Goal: Use online tool/utility: Utilize a website feature to perform a specific function

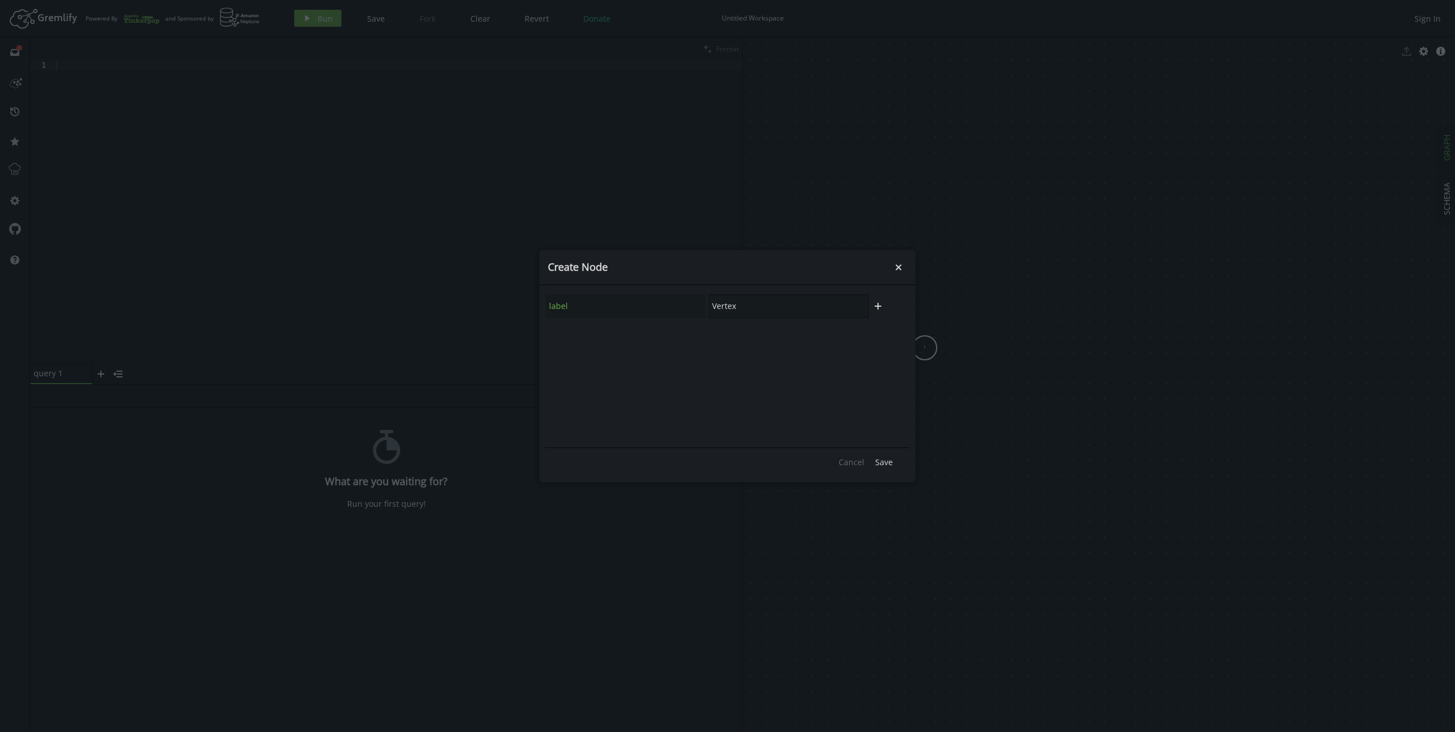
click at [759, 307] on input "Vertex" at bounding box center [789, 306] width 160 height 24
click at [756, 305] on input "Vertex" at bounding box center [789, 306] width 160 height 24
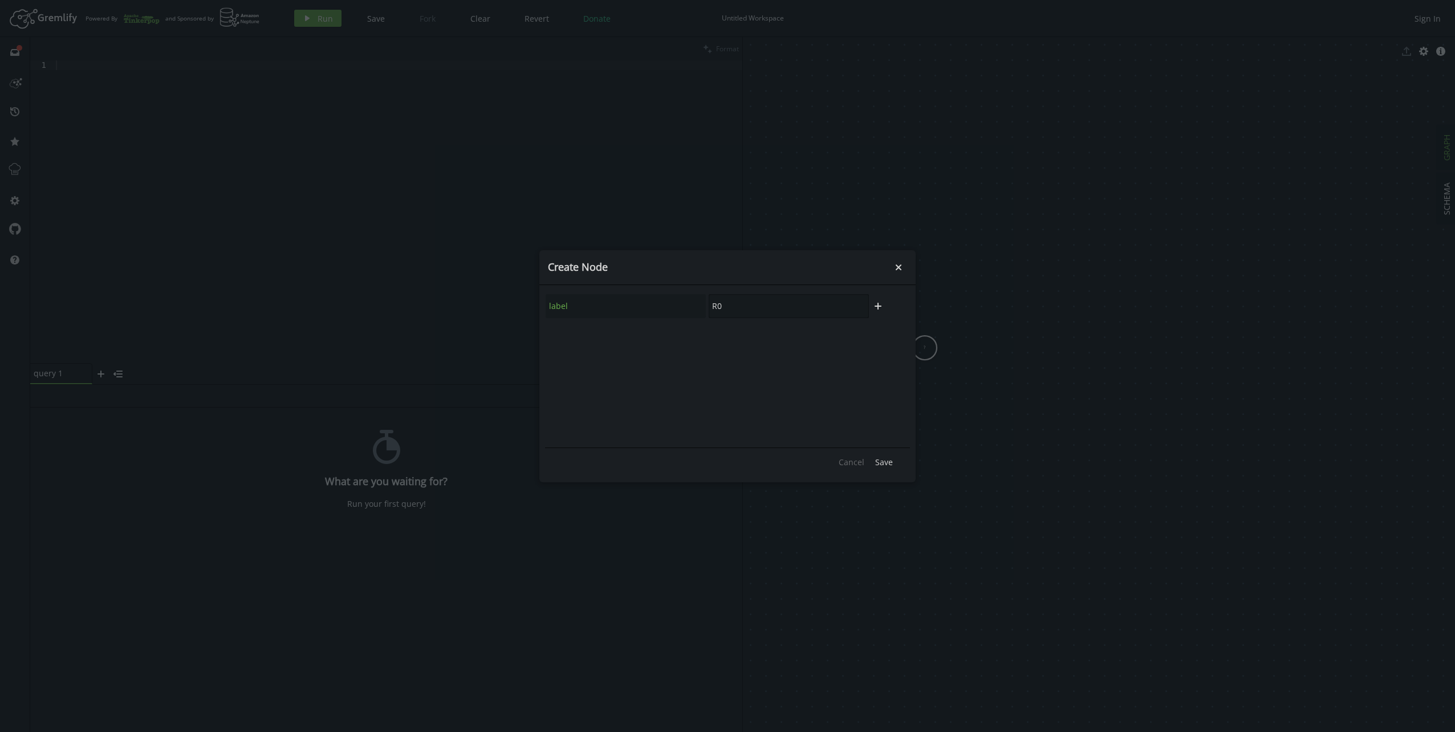
type input "R0"
click at [888, 459] on span "Save" at bounding box center [884, 462] width 18 height 11
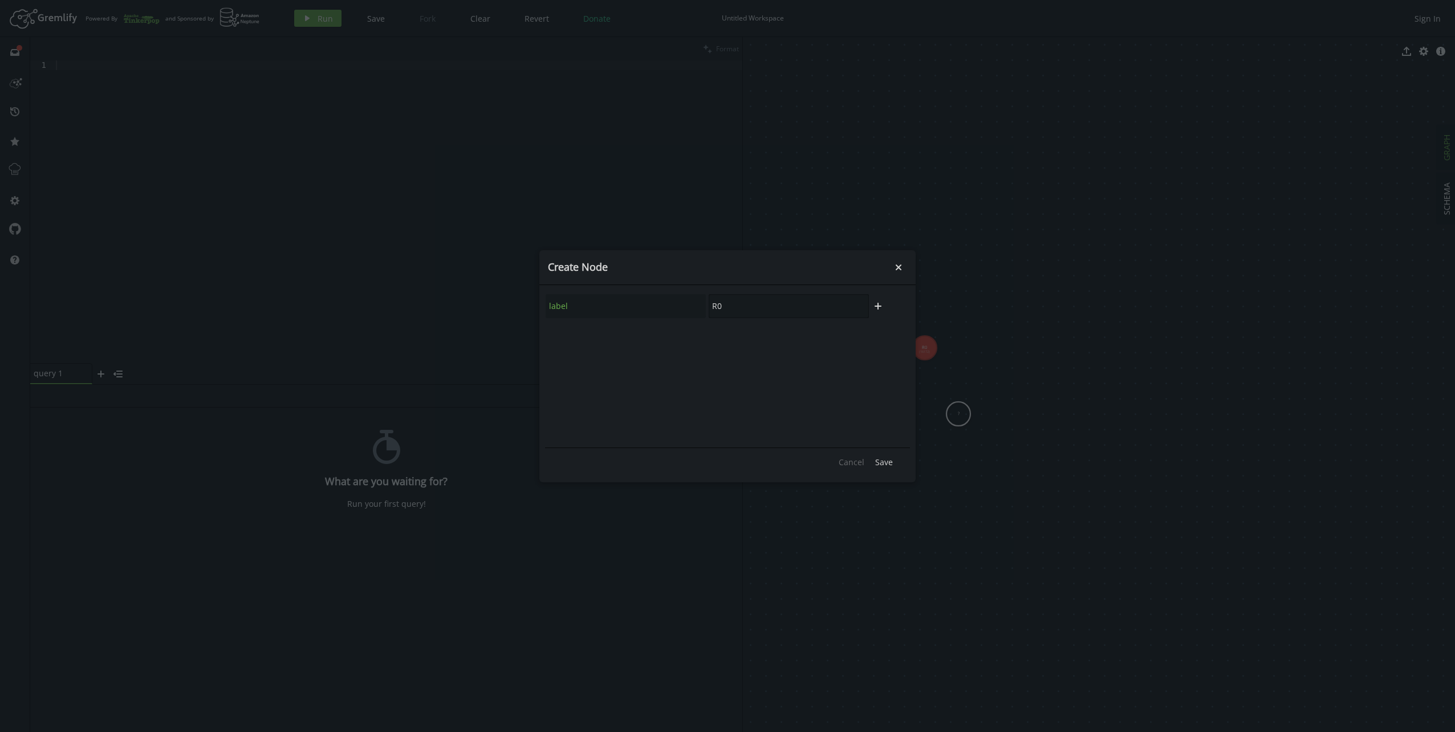
drag, startPoint x: 718, startPoint y: 303, endPoint x: 730, endPoint y: 303, distance: 12.0
click at [730, 303] on input "R0" at bounding box center [789, 306] width 160 height 24
type input "R10"
click at [883, 464] on span "Save" at bounding box center [884, 462] width 18 height 11
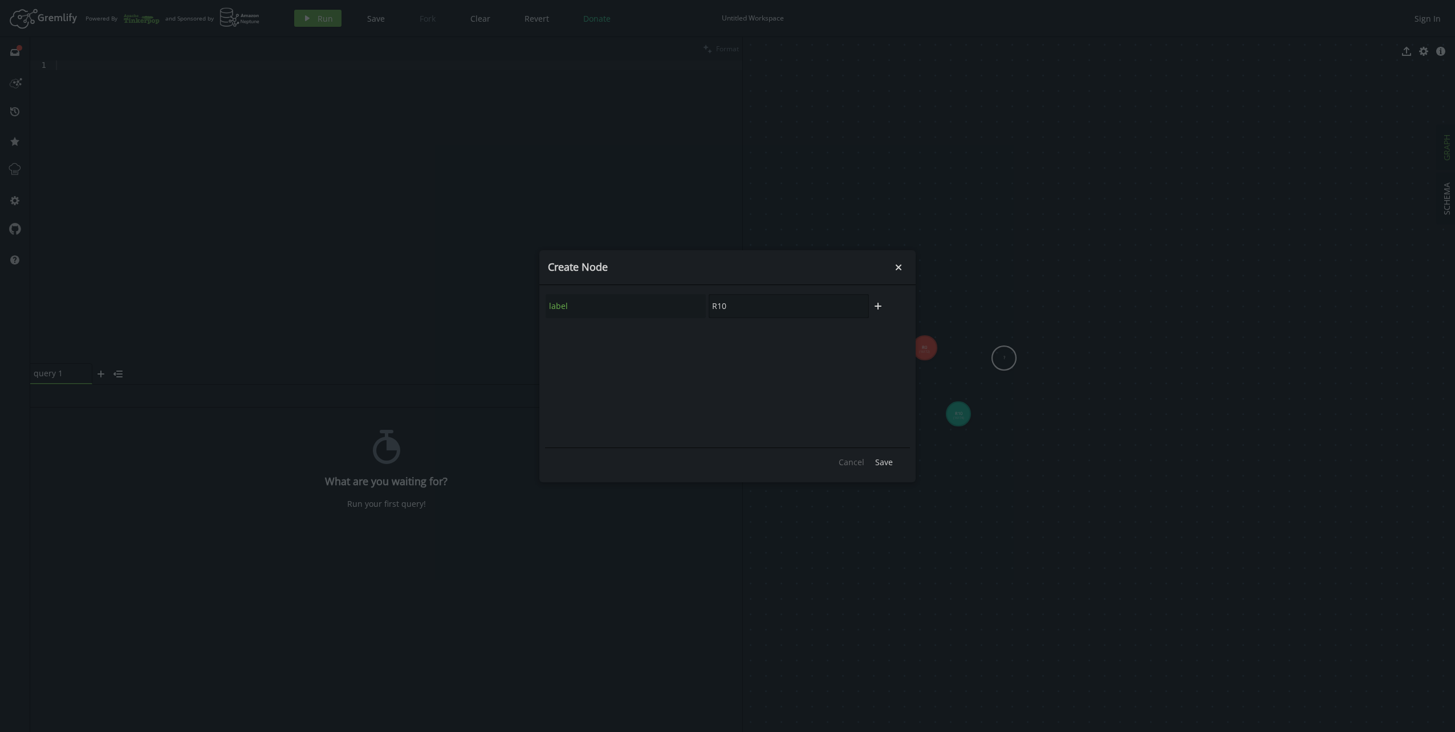
drag, startPoint x: 722, startPoint y: 309, endPoint x: 729, endPoint y: 308, distance: 7.4
click at [728, 308] on input "R10" at bounding box center [789, 306] width 160 height 24
type input "R11"
click at [890, 461] on span "Save" at bounding box center [884, 462] width 18 height 11
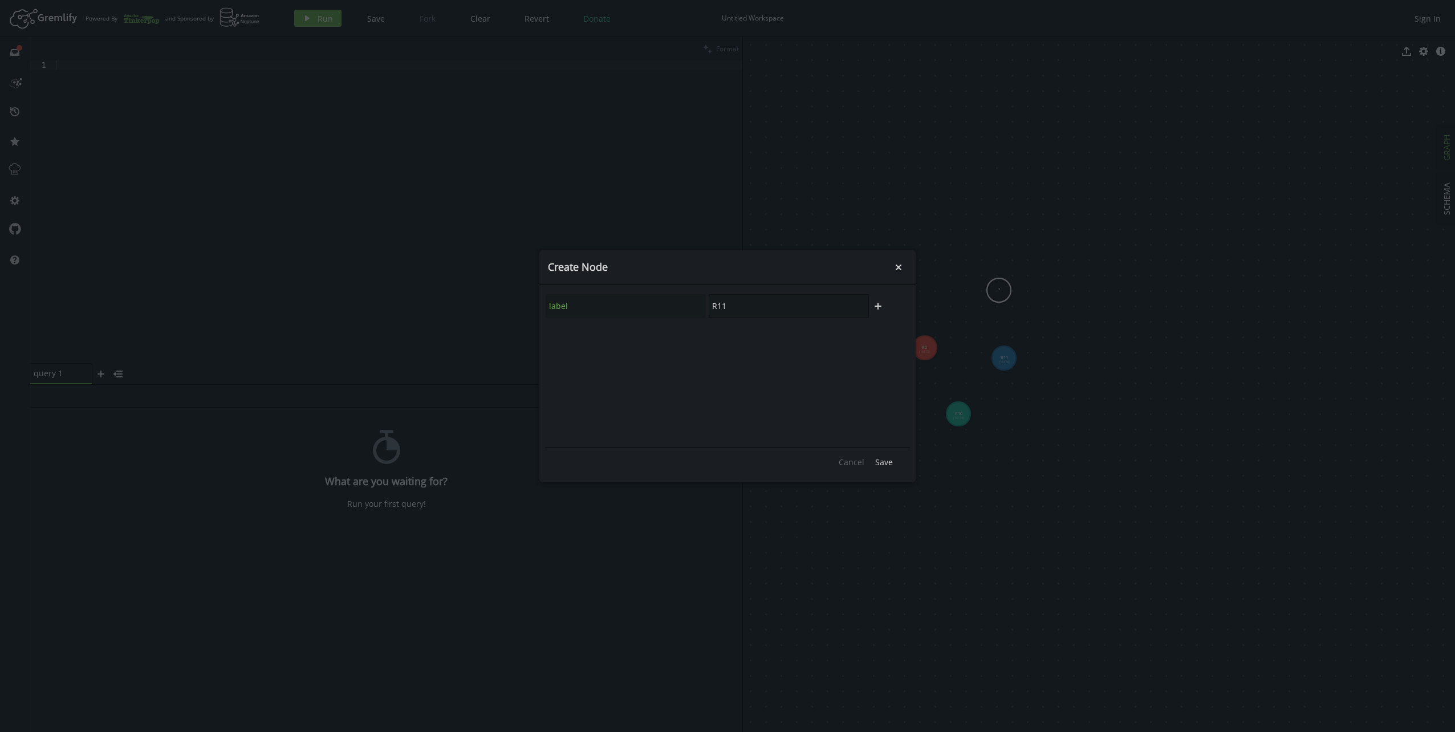
drag, startPoint x: 722, startPoint y: 304, endPoint x: 738, endPoint y: 308, distance: 17.2
click at [737, 307] on input "R11" at bounding box center [789, 306] width 160 height 24
type input "R12"
click at [882, 461] on span "Save" at bounding box center [884, 462] width 18 height 11
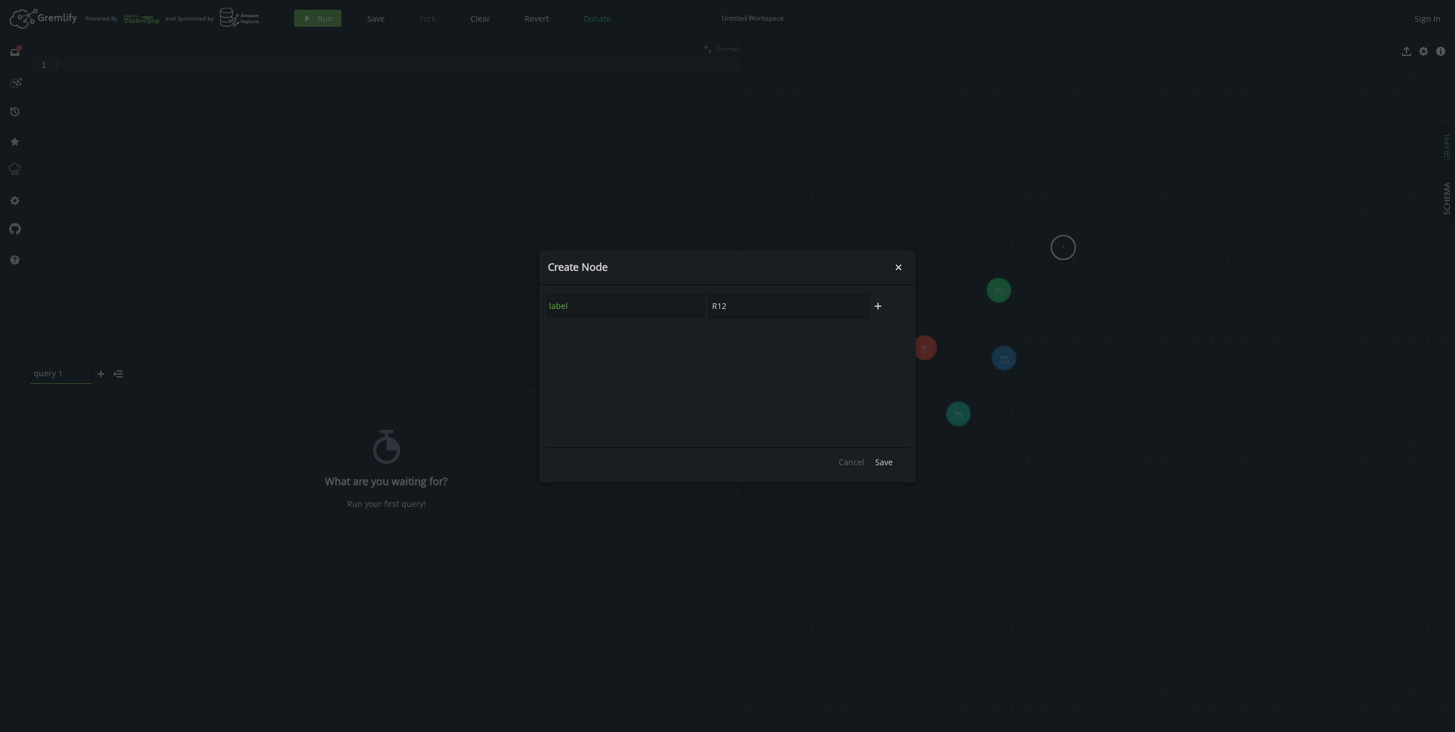
click at [730, 306] on input "R12" at bounding box center [789, 306] width 160 height 24
type input "R121"
click at [882, 462] on span "Save" at bounding box center [884, 462] width 18 height 11
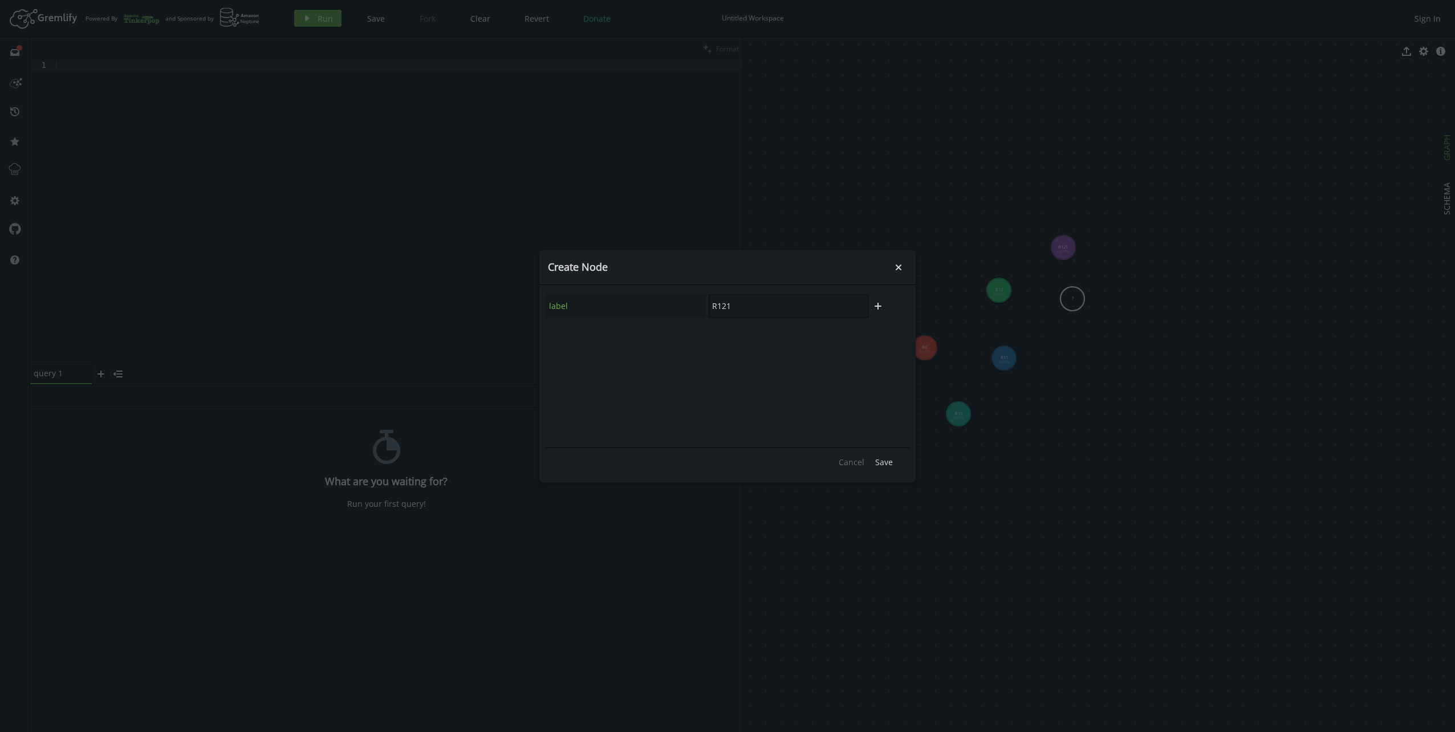
drag, startPoint x: 726, startPoint y: 306, endPoint x: 745, endPoint y: 307, distance: 18.9
click at [742, 307] on input "R121" at bounding box center [789, 306] width 160 height 24
type input "R122"
click at [881, 466] on span "Save" at bounding box center [884, 462] width 18 height 11
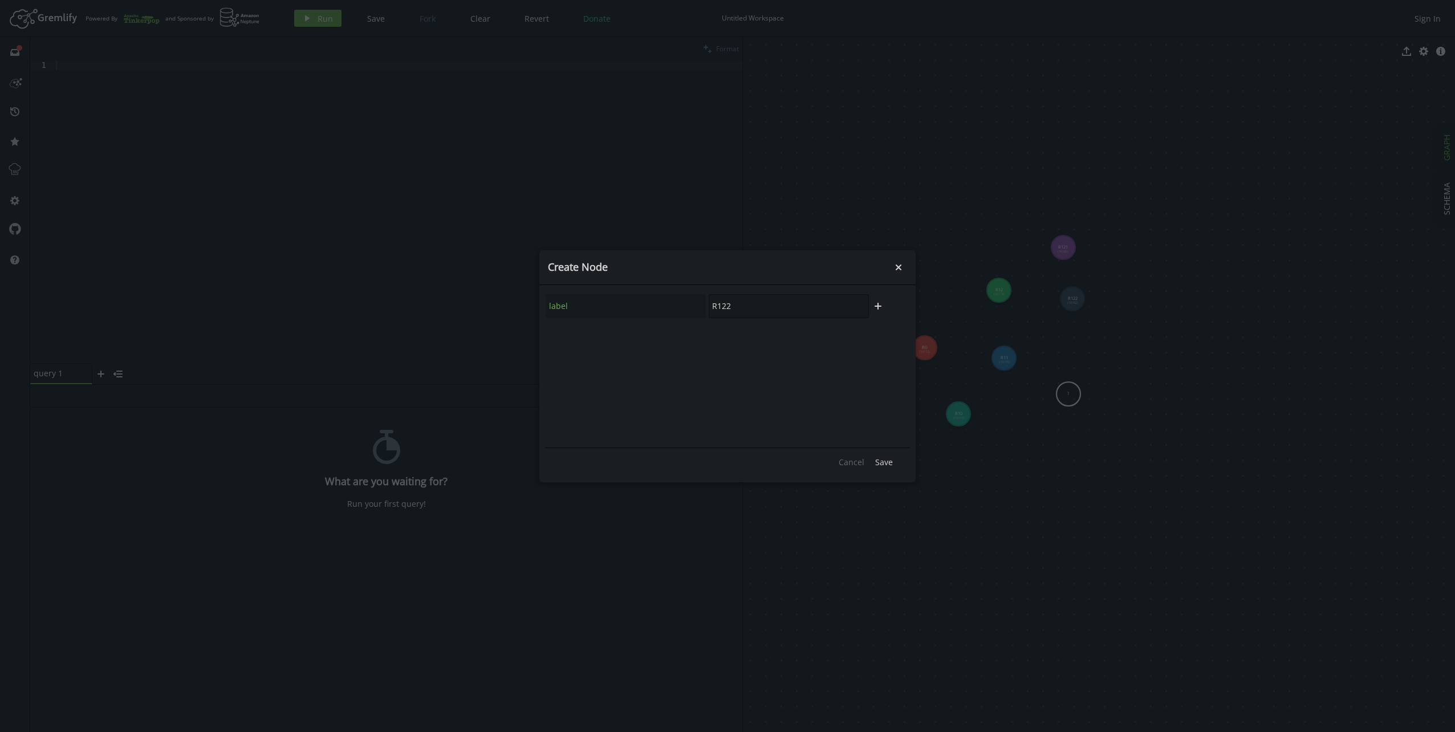
drag, startPoint x: 721, startPoint y: 306, endPoint x: 749, endPoint y: 311, distance: 27.8
click at [746, 310] on input "R122" at bounding box center [789, 306] width 160 height 24
type input "R111"
click at [887, 459] on span "Save" at bounding box center [884, 462] width 18 height 11
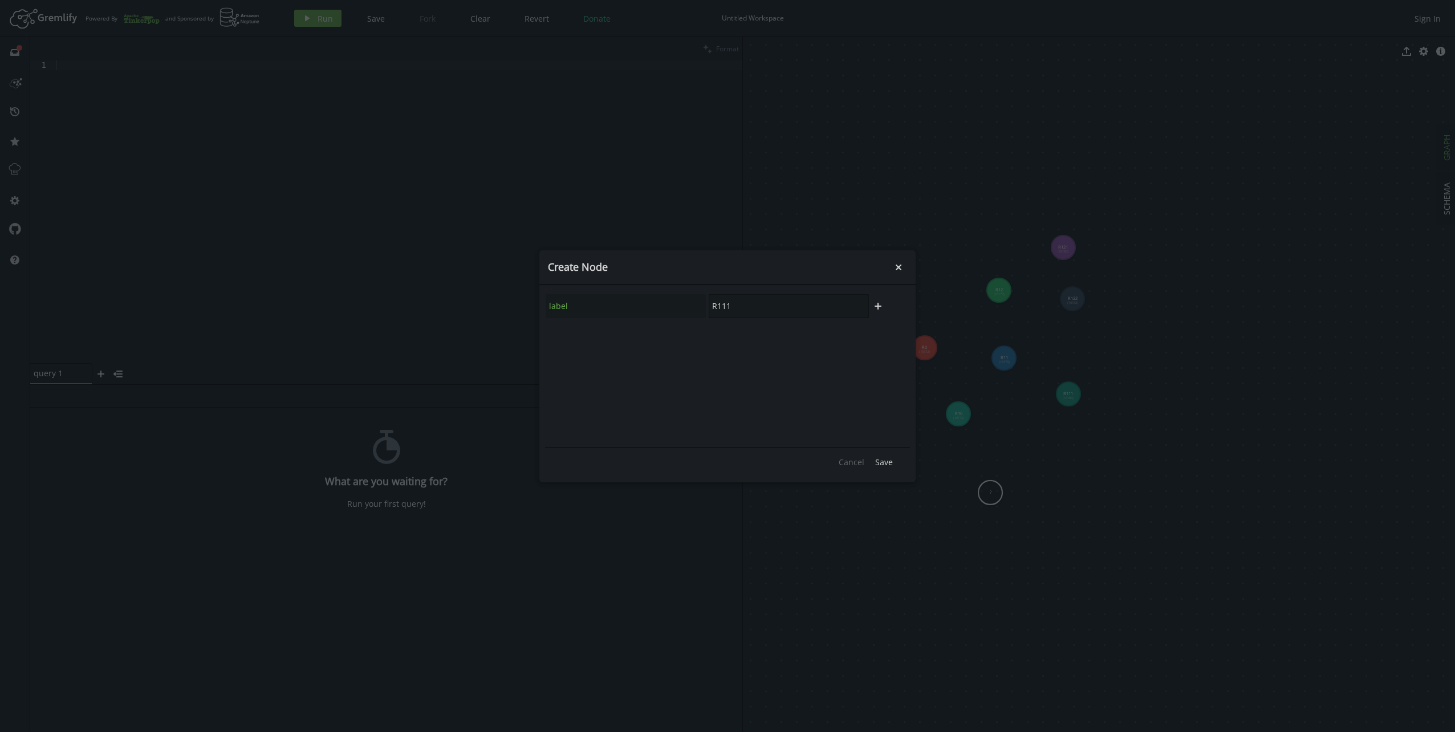
click at [726, 306] on input "R111" at bounding box center [789, 306] width 160 height 24
type input "R101"
click at [885, 460] on span "Save" at bounding box center [884, 462] width 18 height 11
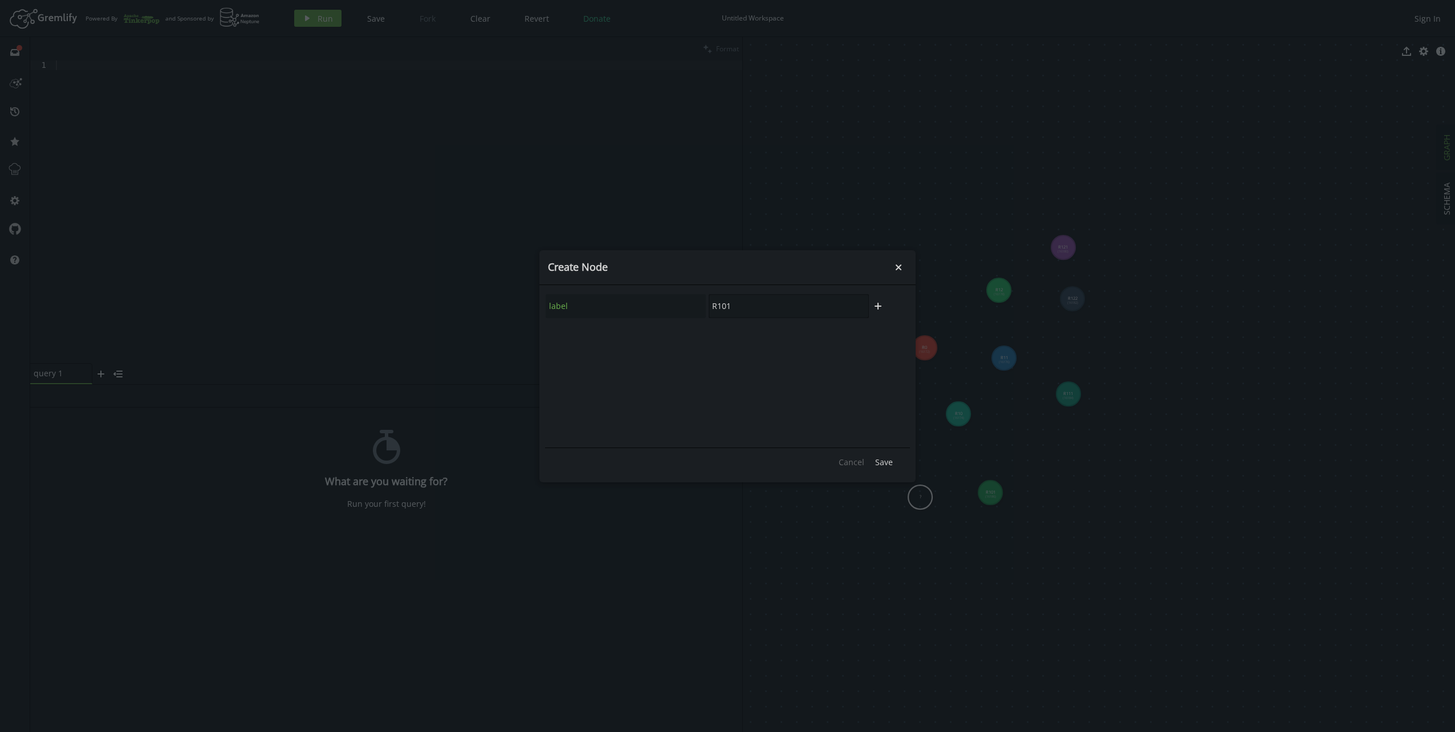
drag, startPoint x: 728, startPoint y: 303, endPoint x: 741, endPoint y: 305, distance: 13.3
click at [740, 304] on input "R101" at bounding box center [789, 306] width 160 height 24
type input "R102"
click at [892, 462] on span "Save" at bounding box center [884, 462] width 18 height 11
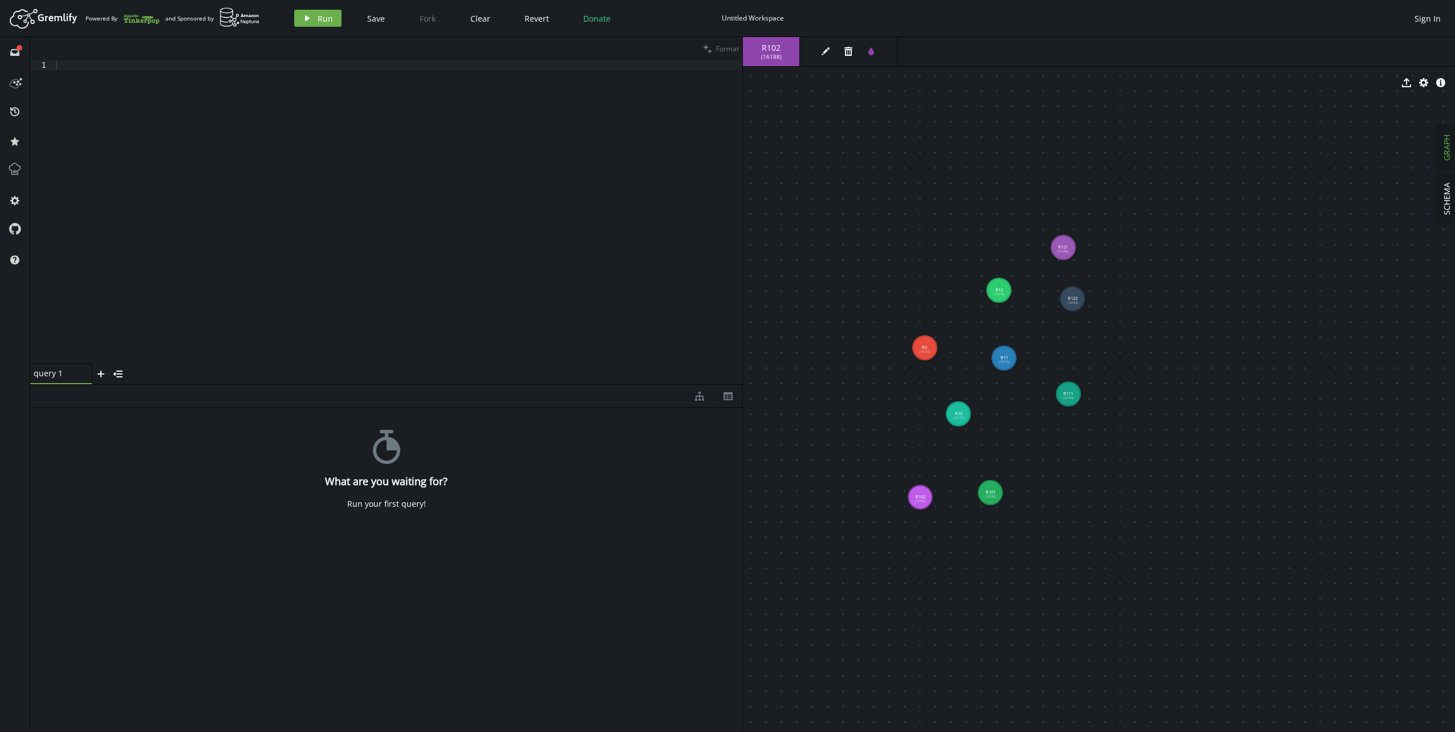
click at [968, 59] on body "Artboard Created with Sketch. Powered By and Sponsored by play Run Save Fork Cl…" at bounding box center [727, 366] width 1455 height 732
click at [823, 55] on icon "edit" at bounding box center [825, 51] width 9 height 9
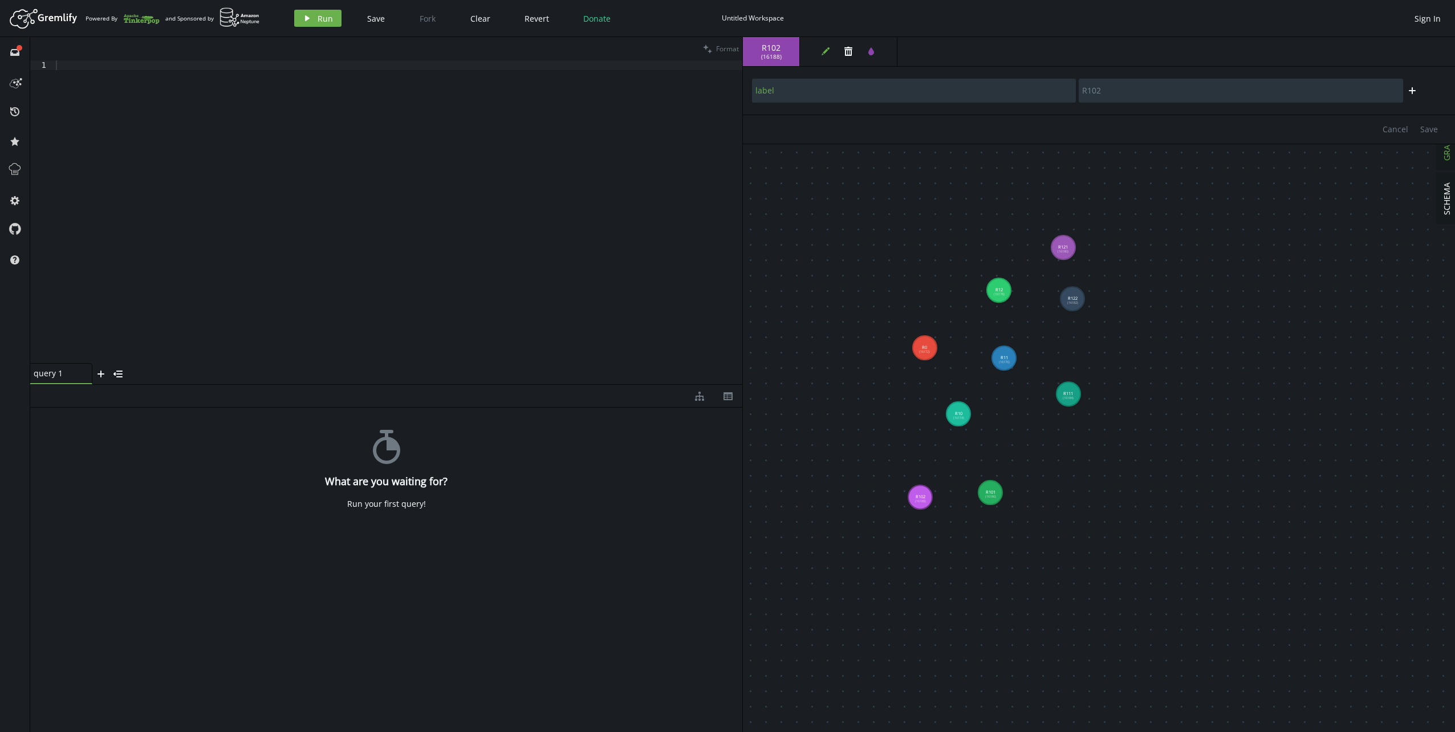
click at [1187, 41] on div "R102 ( 16188 ) edit trash tint" at bounding box center [1099, 51] width 712 height 29
click at [1342, 133] on div "Cancel Save" at bounding box center [1099, 129] width 712 height 29
click at [1042, 54] on div "R102 ( 16188 ) edit trash tint" at bounding box center [1099, 51] width 712 height 29
drag, startPoint x: 932, startPoint y: 346, endPoint x: 901, endPoint y: 343, distance: 30.4
drag, startPoint x: 959, startPoint y: 417, endPoint x: 952, endPoint y: 411, distance: 9.7
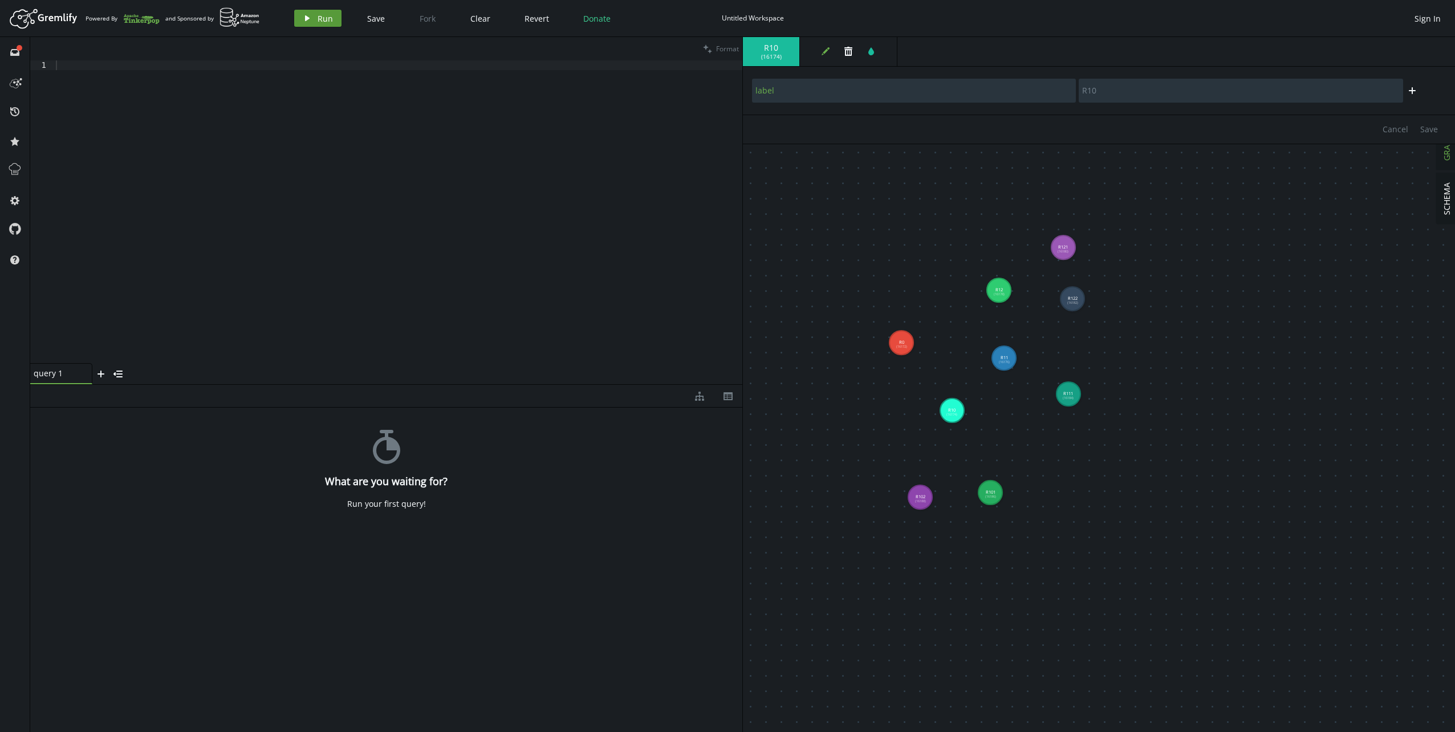
click at [320, 24] on button "play Run" at bounding box center [317, 18] width 47 height 17
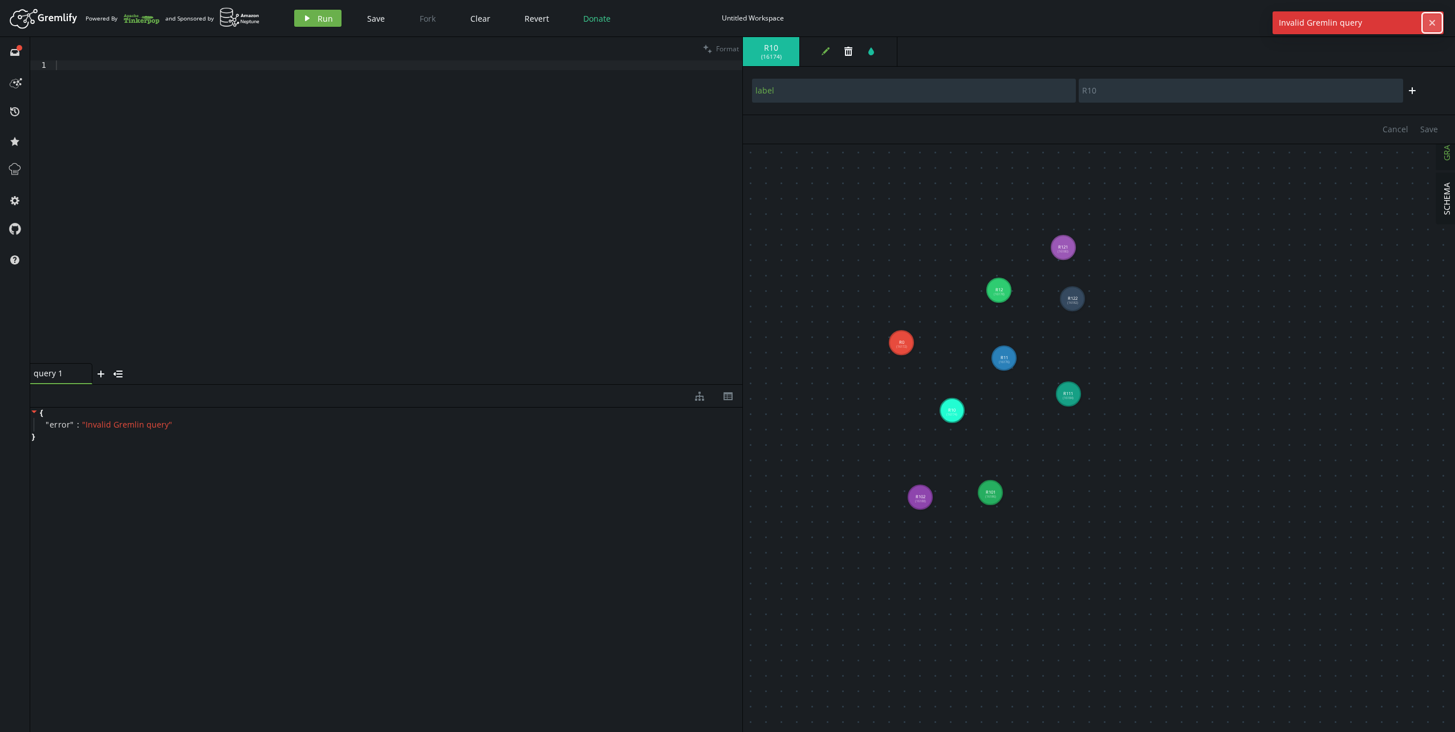
click at [1433, 22] on icon "button" at bounding box center [1432, 23] width 6 height 6
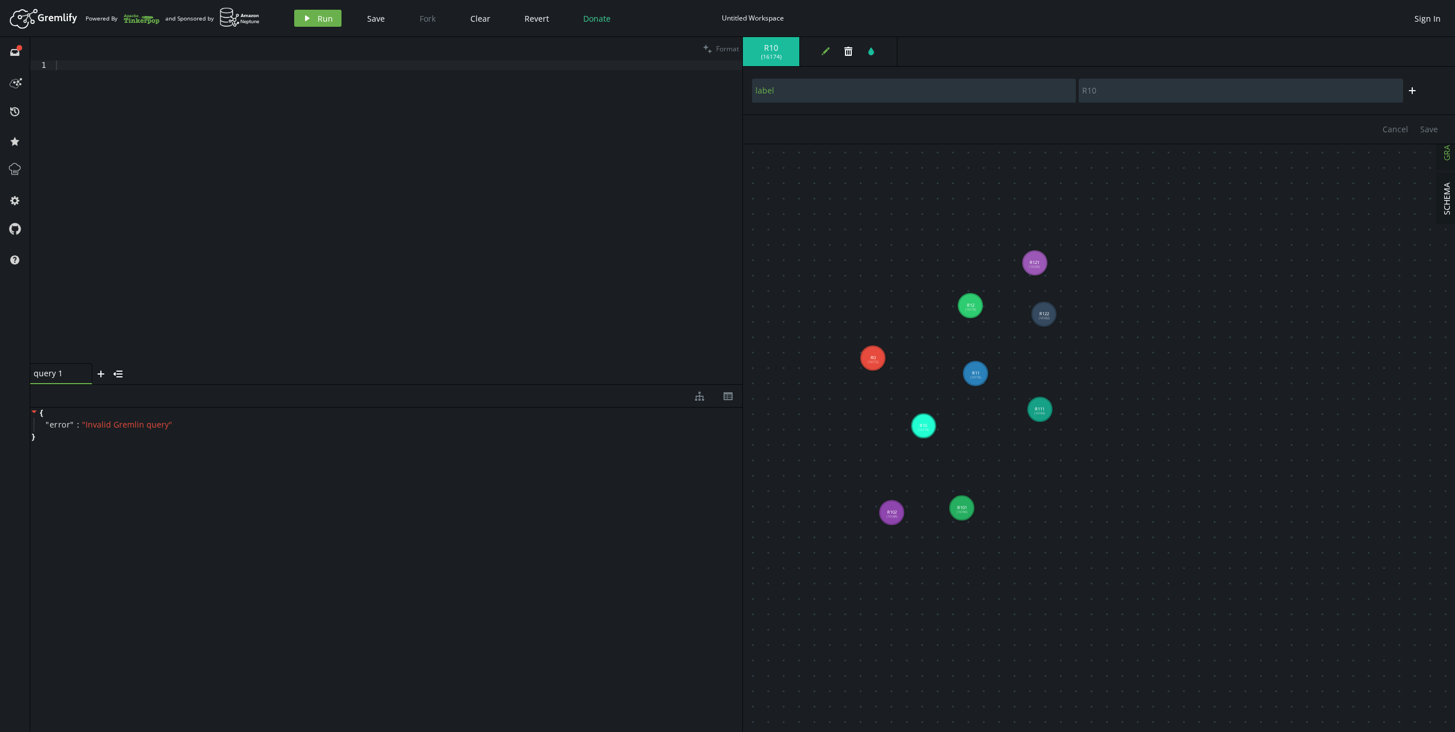
drag, startPoint x: 948, startPoint y: 221, endPoint x: 913, endPoint y: 226, distance: 35.2
type input "R12"
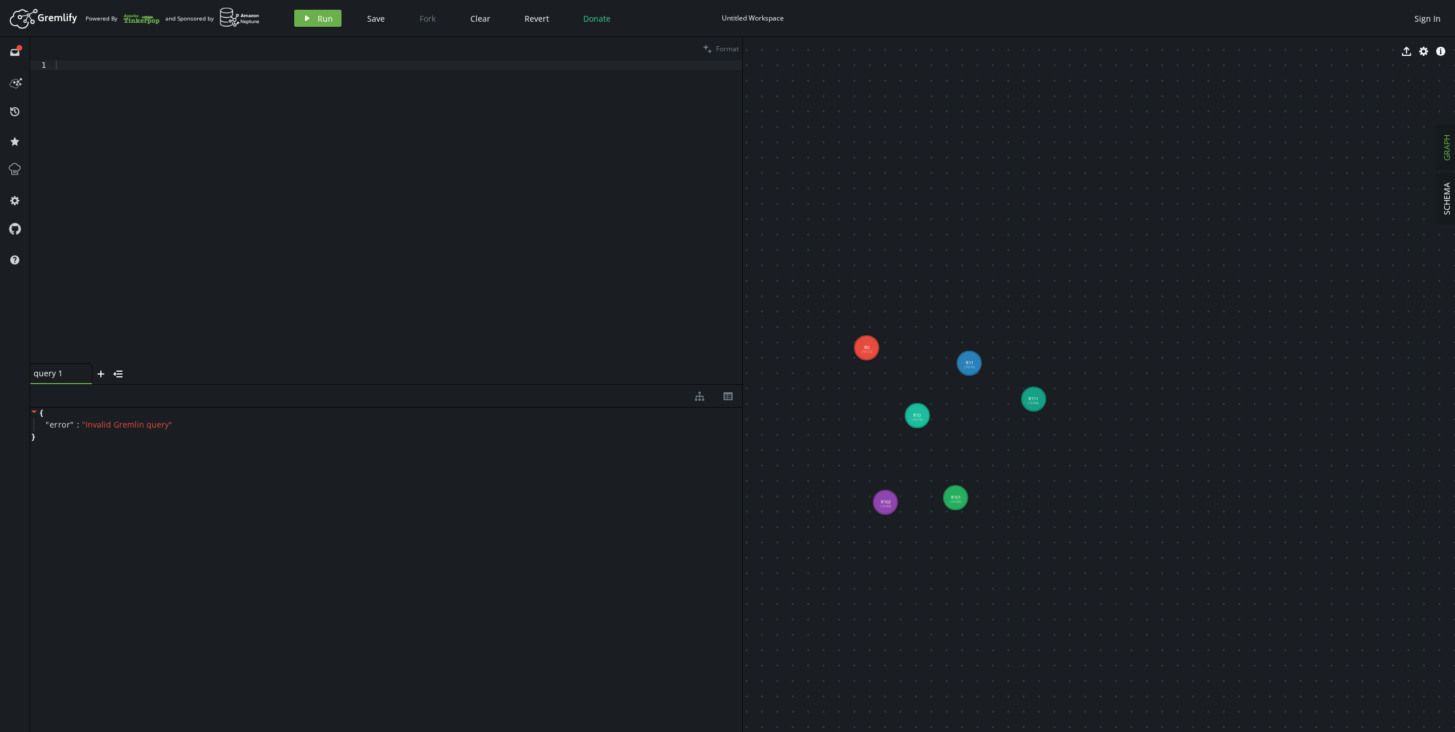
drag, startPoint x: 971, startPoint y: 365, endPoint x: 991, endPoint y: 386, distance: 29.0
click at [310, 19] on icon "play" at bounding box center [307, 18] width 9 height 9
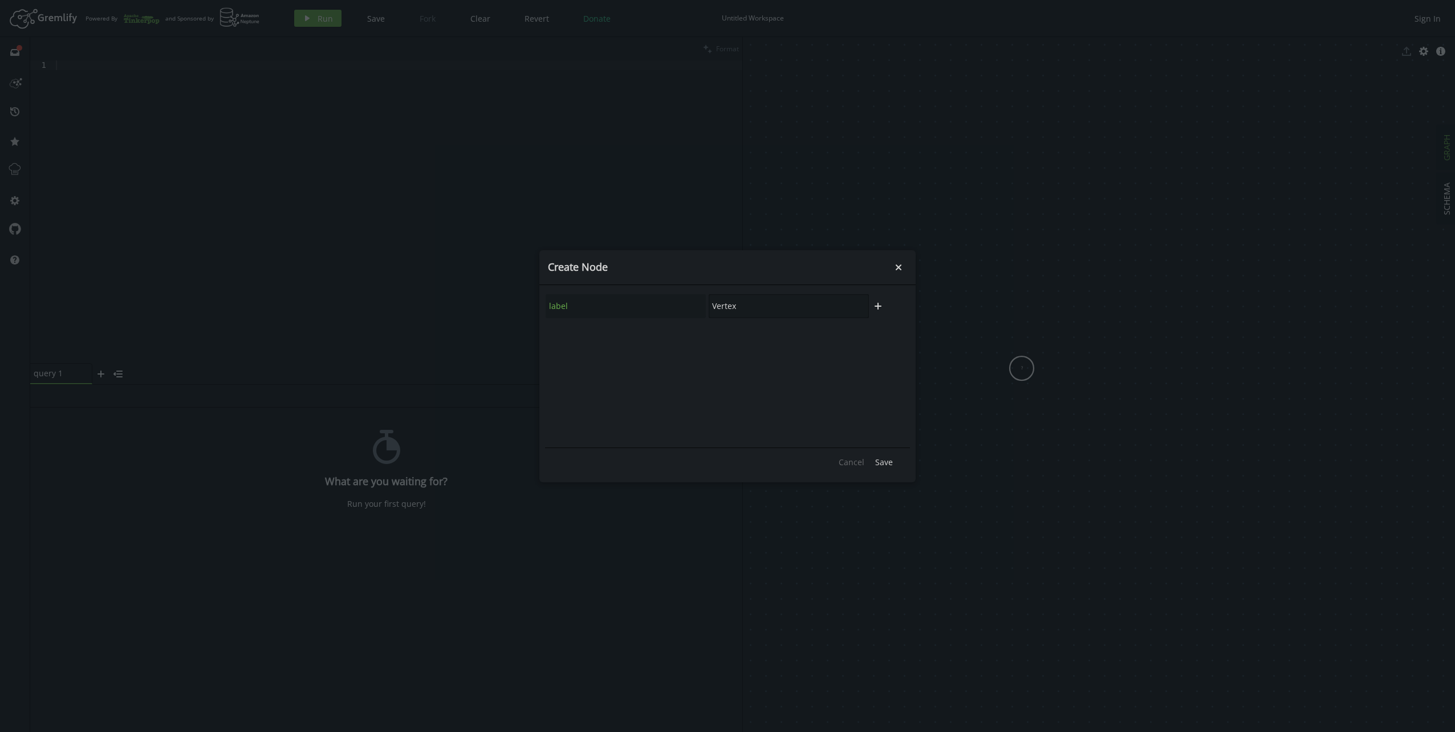
click at [766, 303] on input "Vertex" at bounding box center [789, 306] width 160 height 24
type input "R1"
click at [880, 311] on button "plus" at bounding box center [878, 306] width 17 height 17
click at [617, 346] on input "text" at bounding box center [626, 337] width 160 height 24
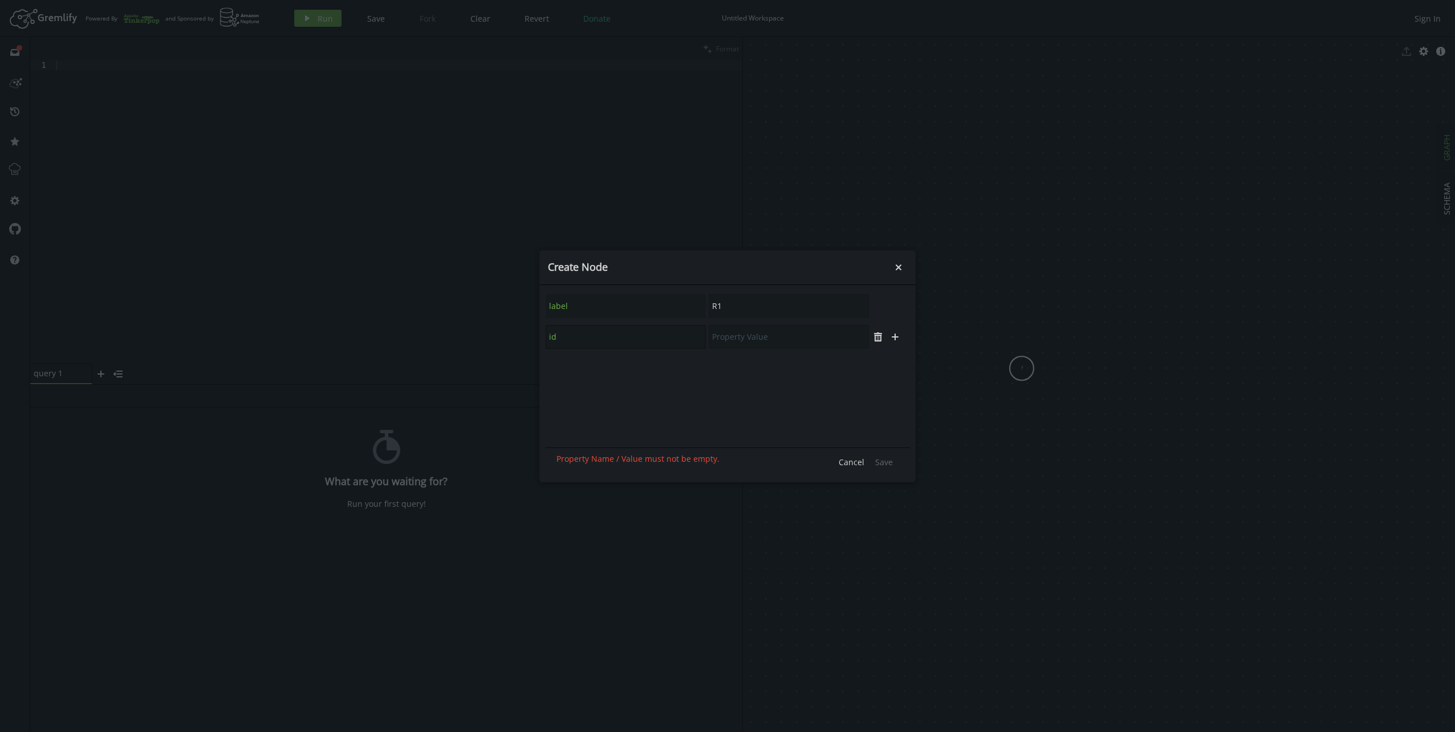
type input "id"
type input "R:0:*:*"
click at [888, 462] on span "Save" at bounding box center [884, 462] width 18 height 11
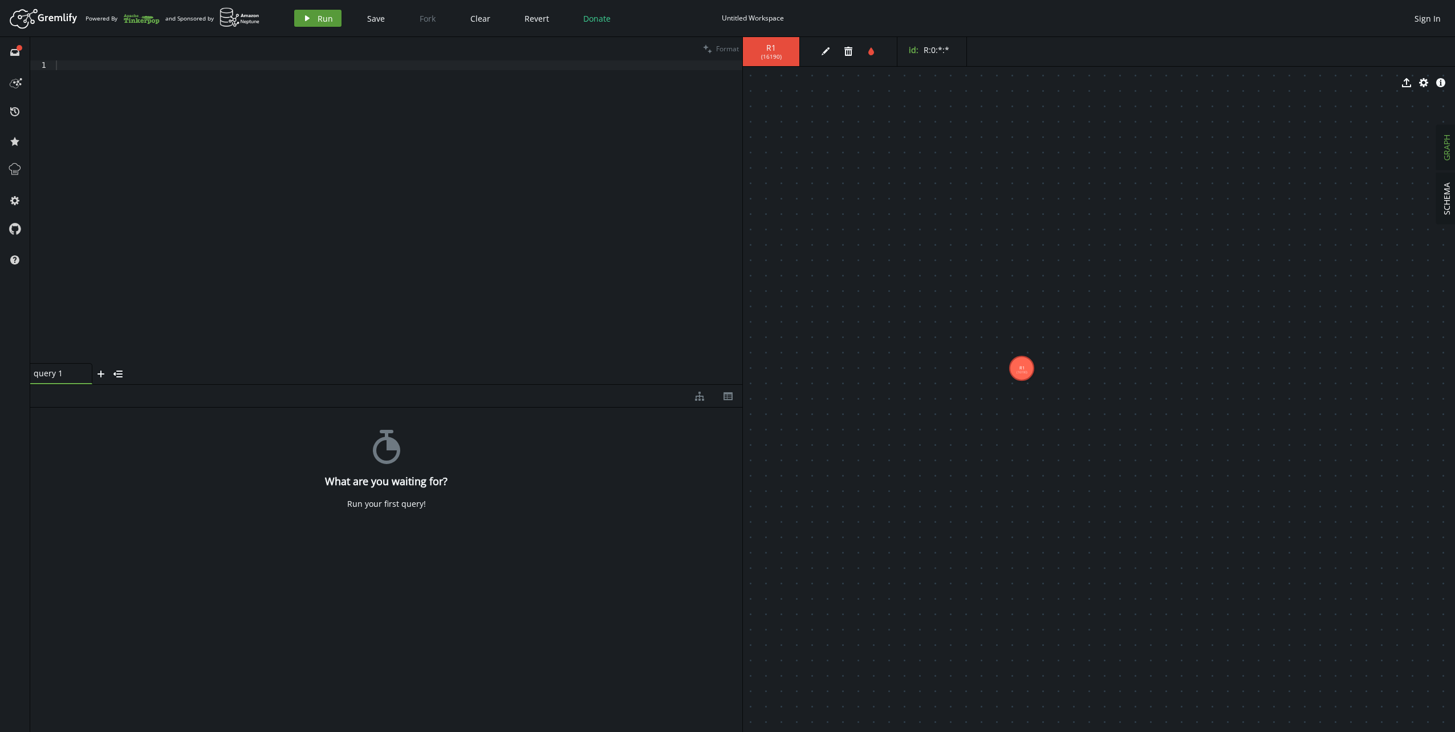
click at [334, 20] on button "play Run" at bounding box center [317, 18] width 47 height 17
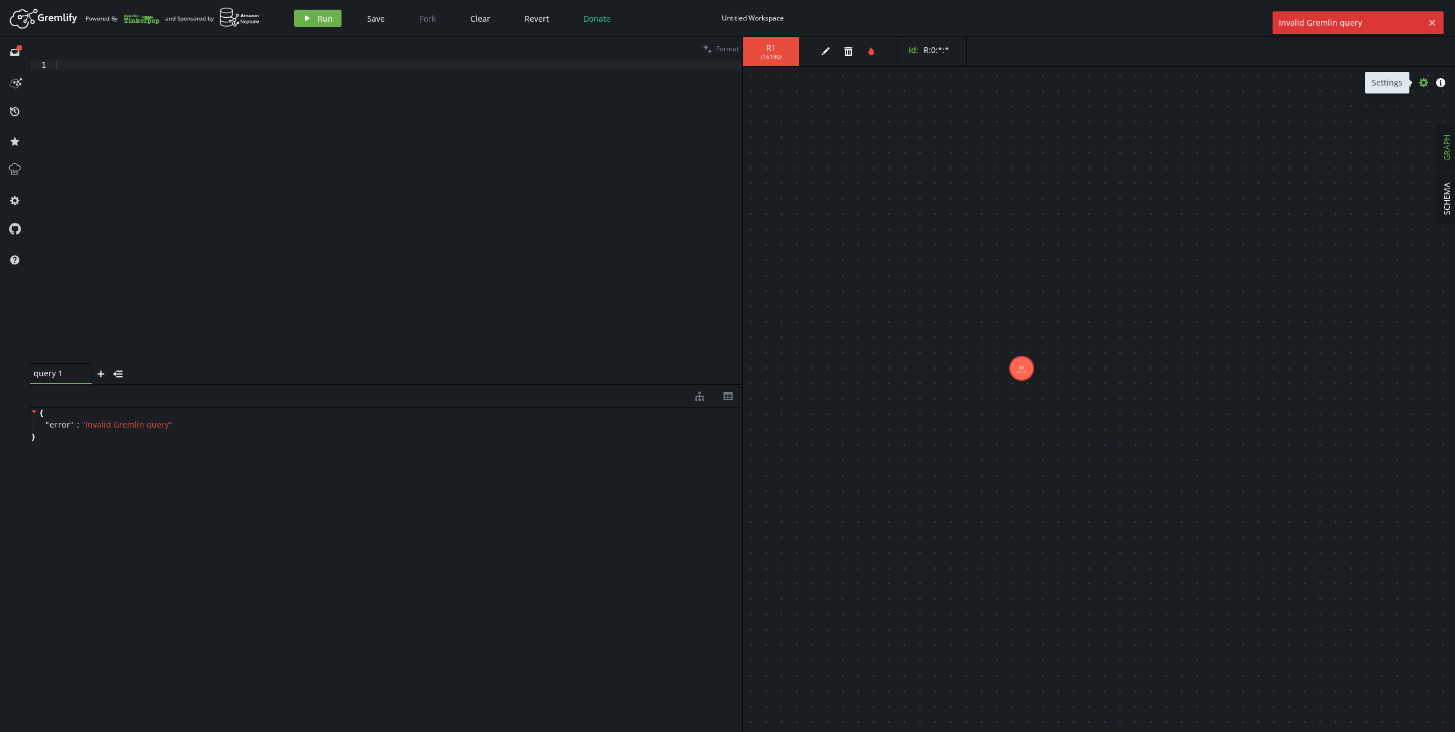
click at [1425, 83] on icon "button" at bounding box center [1423, 82] width 9 height 9
click at [757, 172] on icon "caret-right" at bounding box center [753, 171] width 9 height 9
click at [755, 133] on icon "caret-right" at bounding box center [753, 129] width 9 height 9
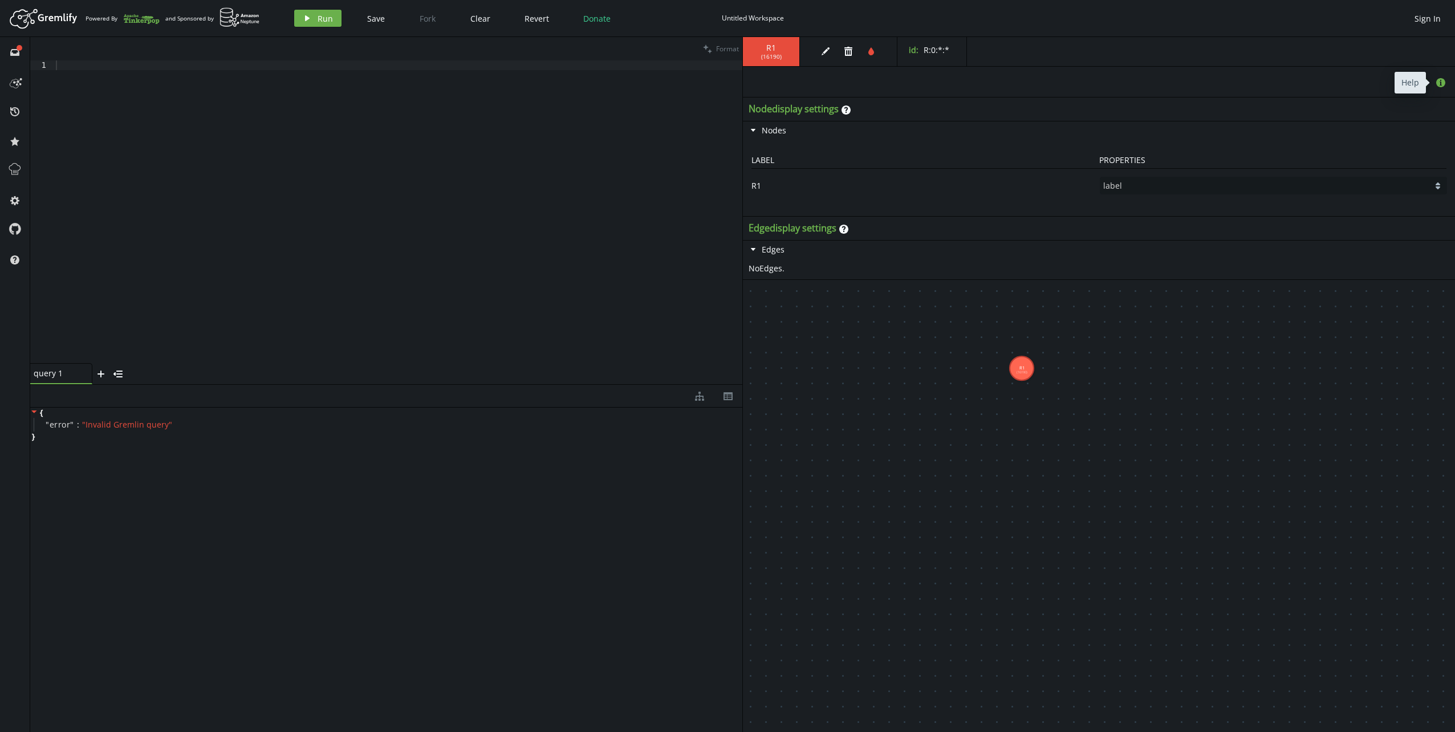
click at [1439, 83] on icon "button" at bounding box center [1440, 82] width 9 height 9
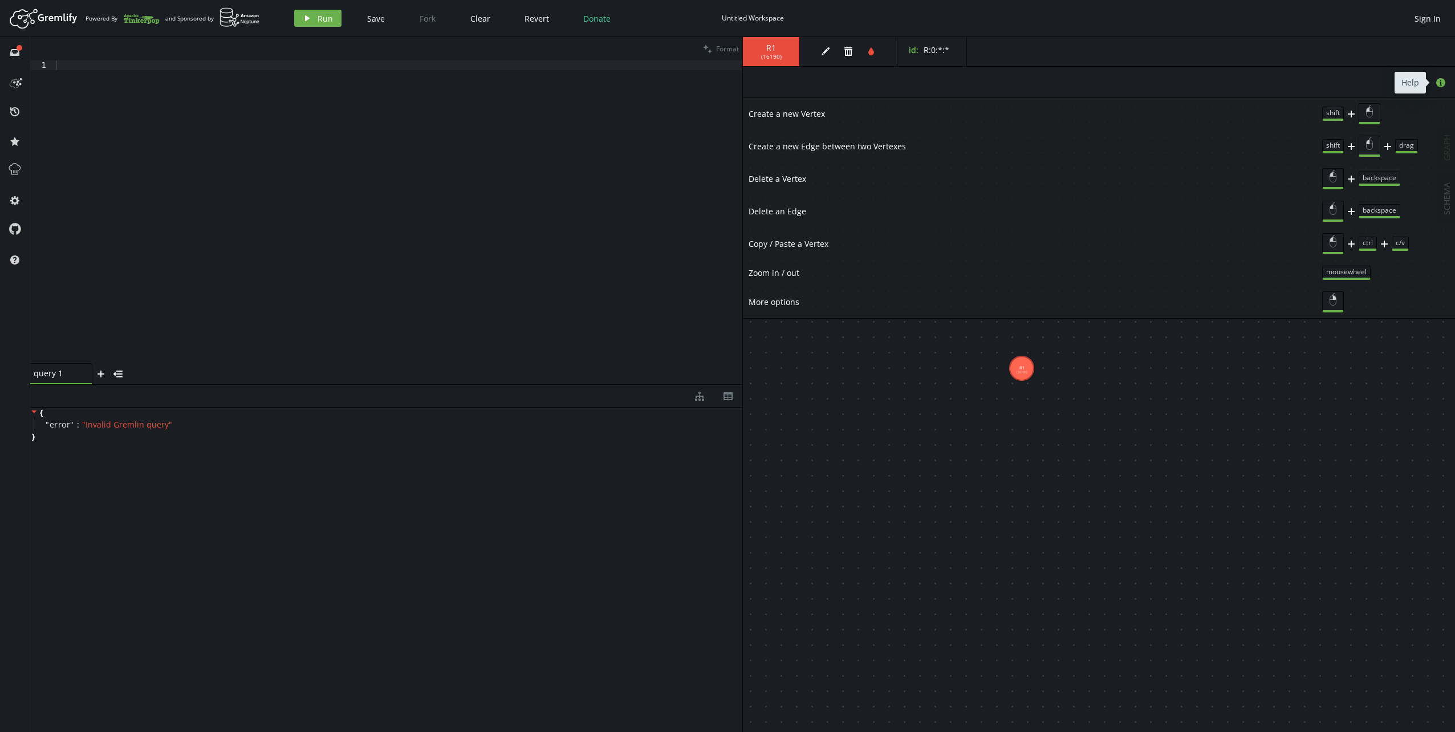
click at [1439, 83] on icon "button" at bounding box center [1440, 82] width 9 height 9
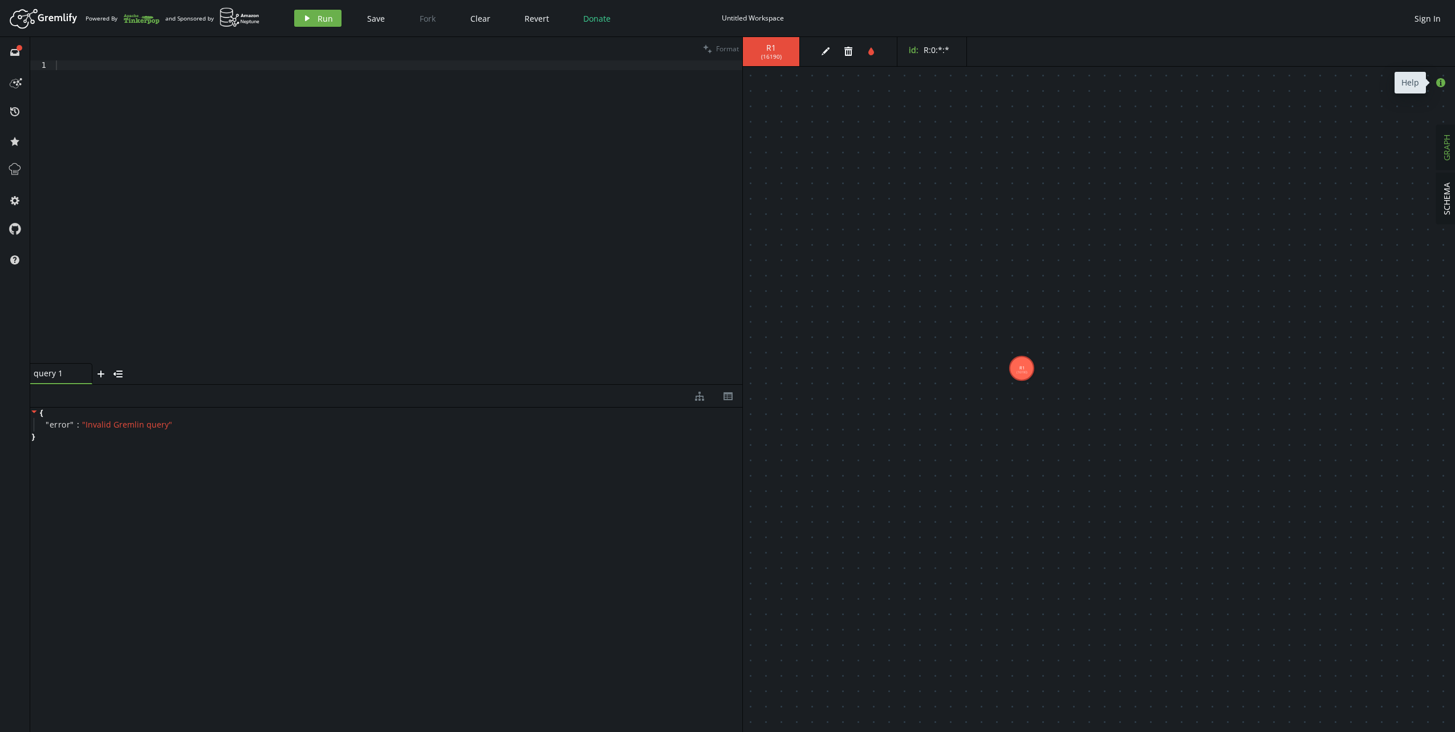
click at [1439, 83] on icon "button" at bounding box center [1440, 82] width 9 height 9
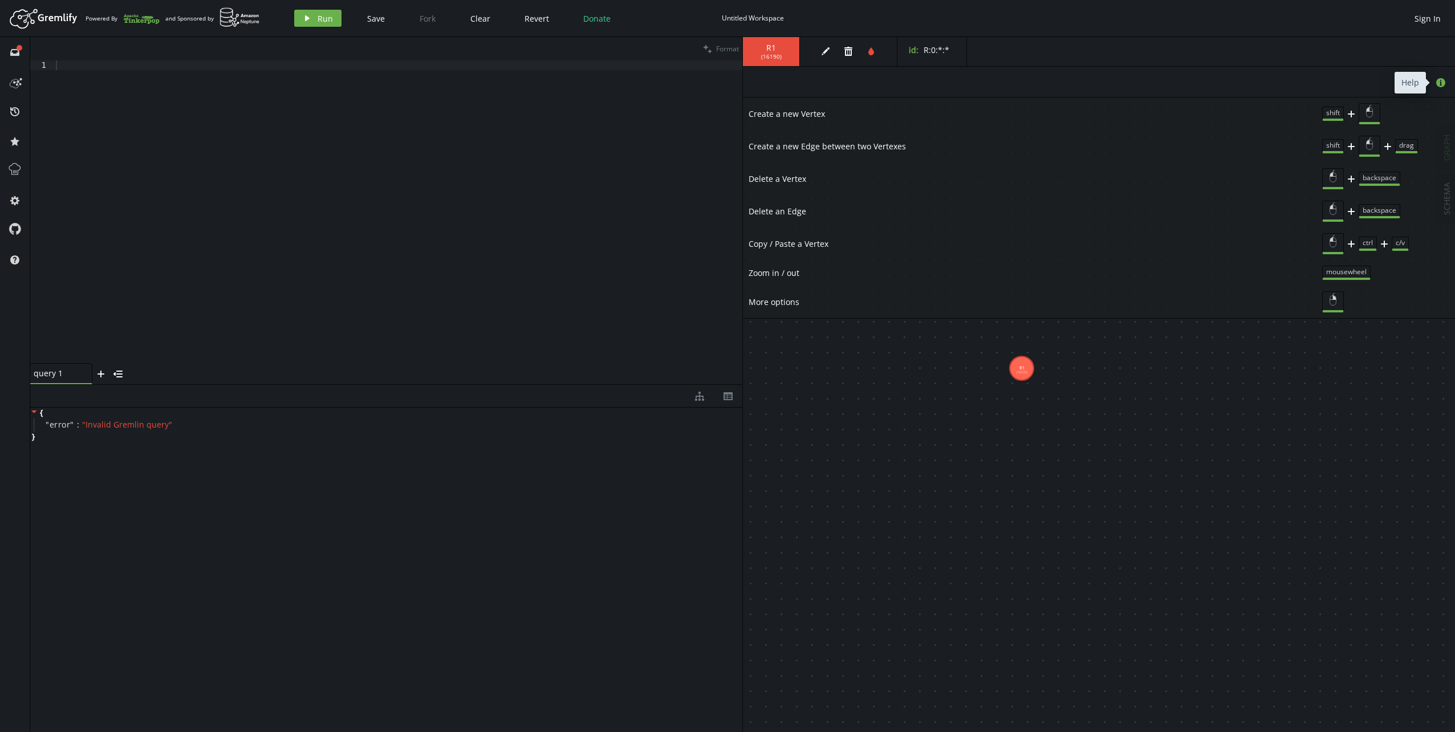
click at [1439, 83] on icon "button" at bounding box center [1440, 82] width 9 height 9
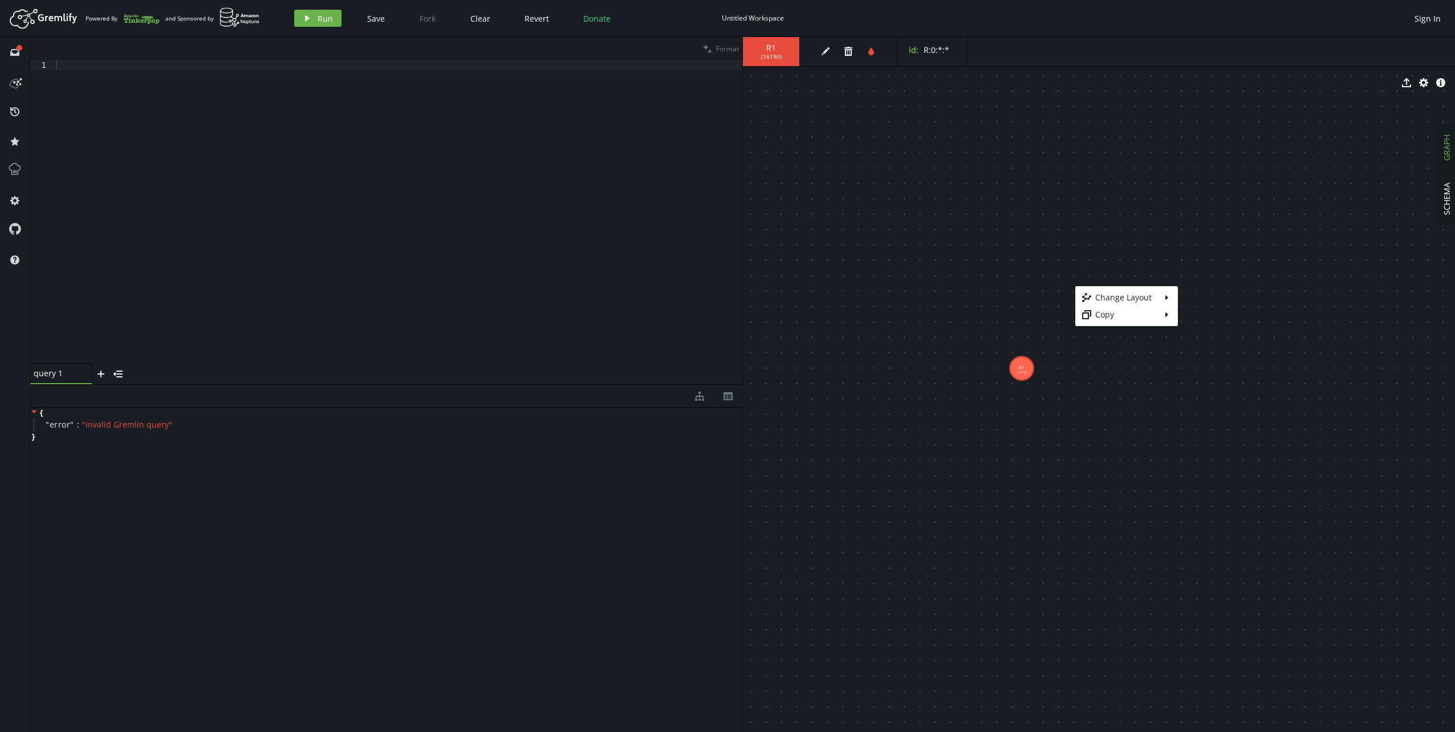
click at [1047, 217] on body "Artboard Created with Sketch. Powered By and Sponsored by play Run Save Fork Cl…" at bounding box center [727, 366] width 1455 height 732
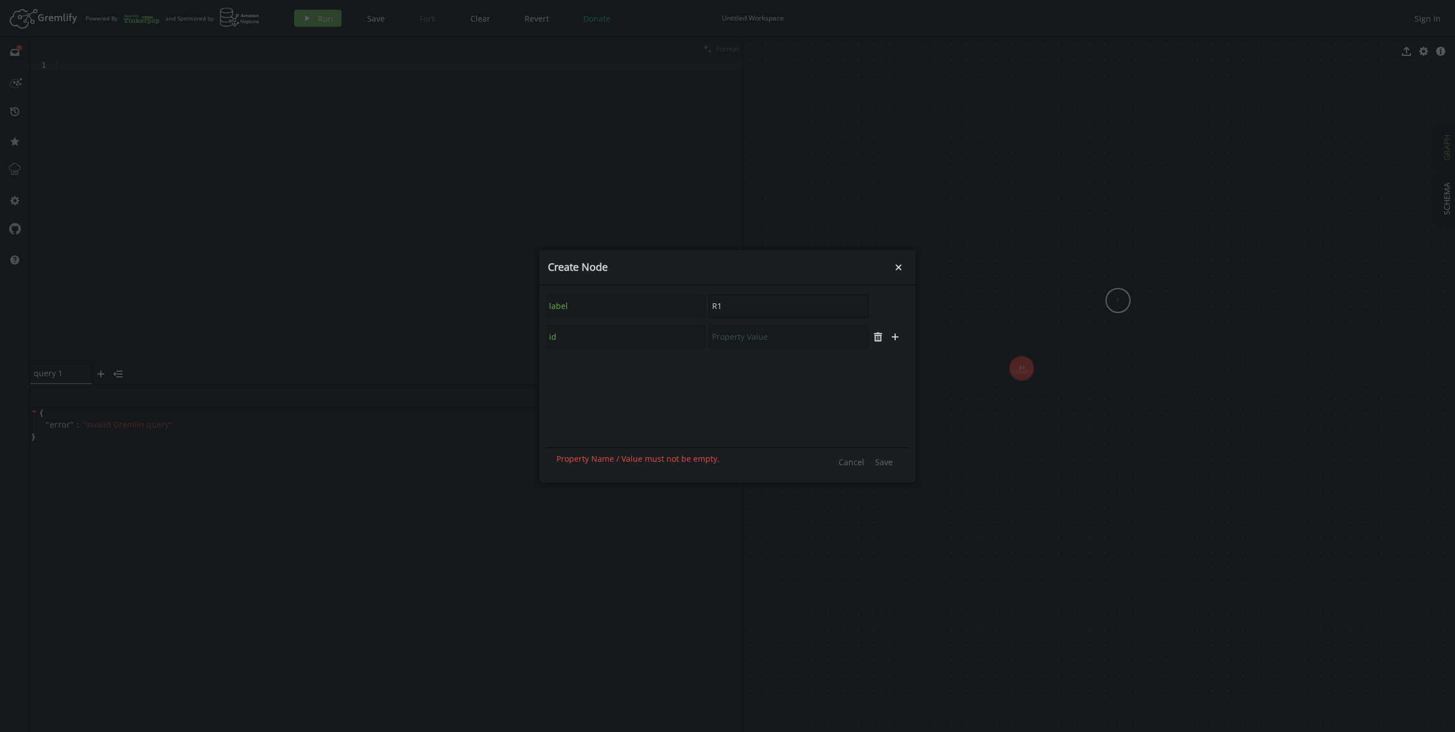
click at [720, 305] on input "R1" at bounding box center [789, 306] width 160 height 24
type input "R11"
click at [879, 306] on icon "button" at bounding box center [878, 306] width 7 height 7
click at [637, 340] on input "text" at bounding box center [626, 337] width 160 height 24
type input "id"
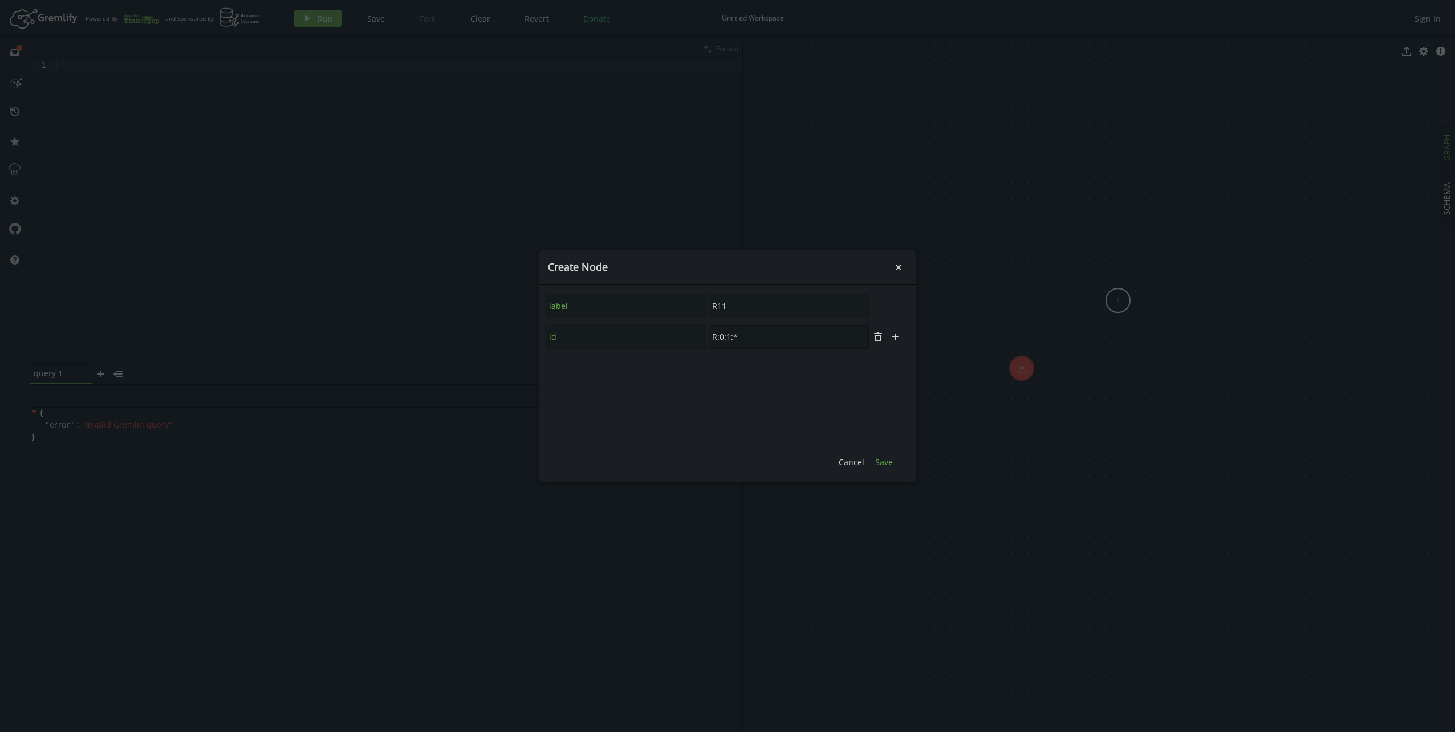
type input "R:0:1:*"
click at [883, 461] on span "Save" at bounding box center [884, 462] width 18 height 11
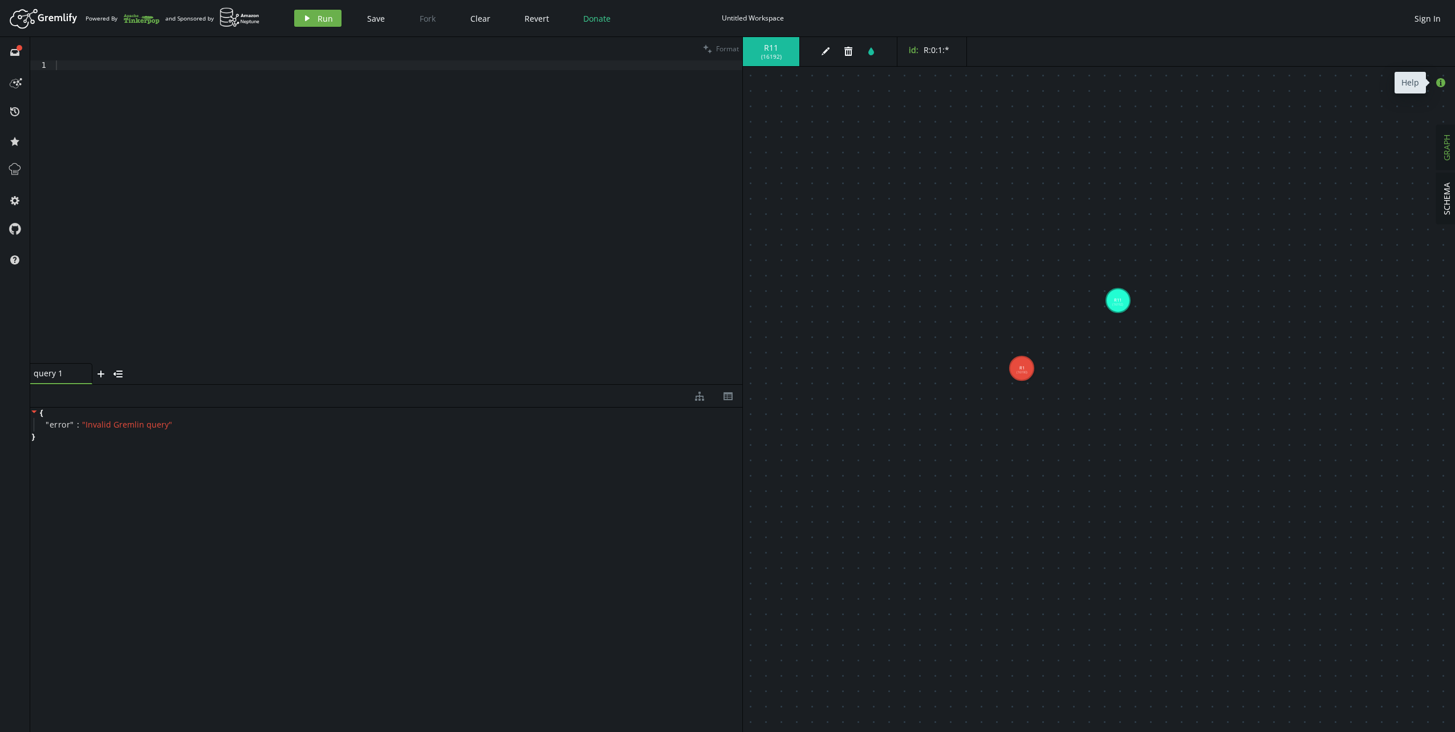
click at [1437, 82] on icon "button" at bounding box center [1440, 82] width 9 height 9
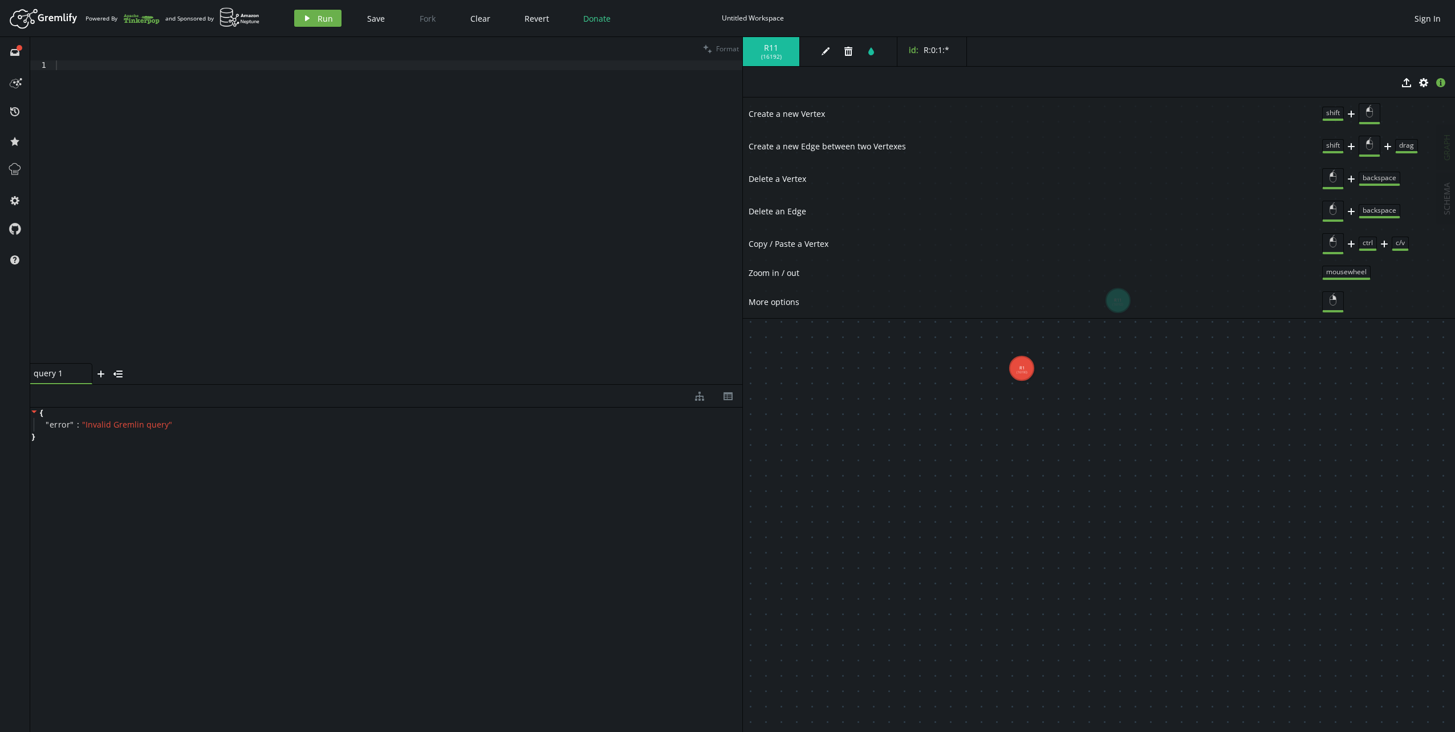
click at [1062, 362] on body "Artboard Created with Sketch. Powered By and Sponsored by play Run Save Fork Cl…" at bounding box center [727, 366] width 1455 height 732
drag, startPoint x: 1022, startPoint y: 369, endPoint x: 1111, endPoint y: 305, distance: 110.0
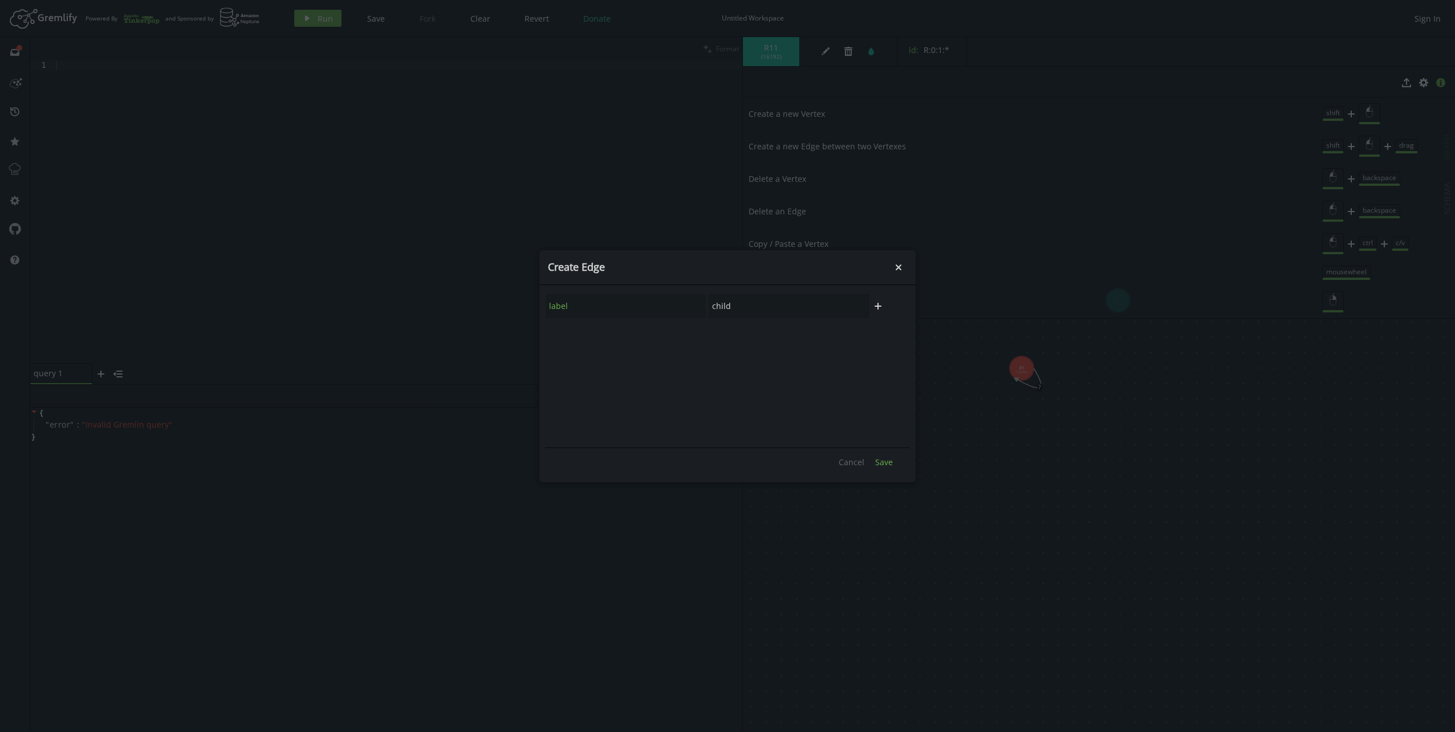
click at [878, 467] on span "Save" at bounding box center [884, 462] width 18 height 11
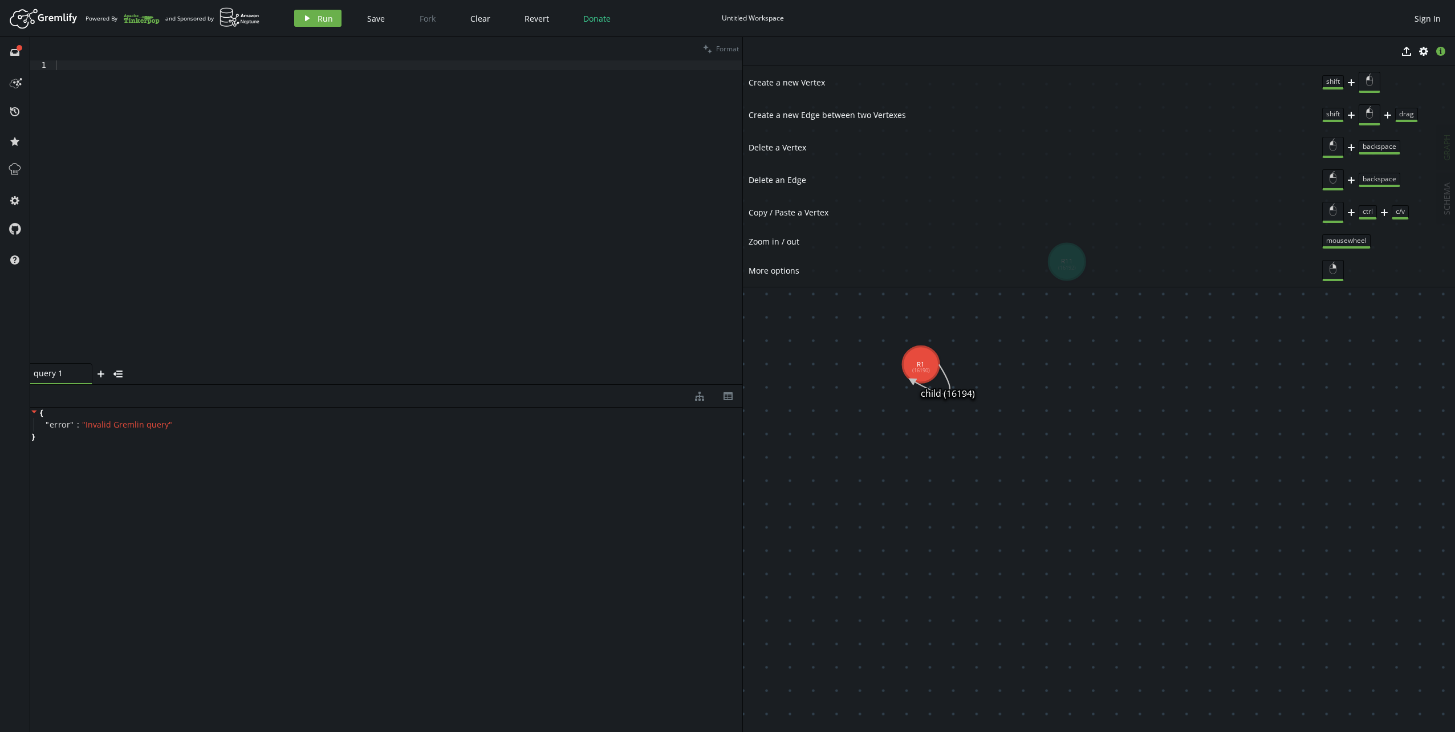
click at [968, 397] on text "child (16194)" at bounding box center [948, 393] width 54 height 13
click at [953, 397] on text "child (16194)" at bounding box center [948, 393] width 54 height 13
click at [958, 396] on text "child (16194)" at bounding box center [948, 393] width 54 height 13
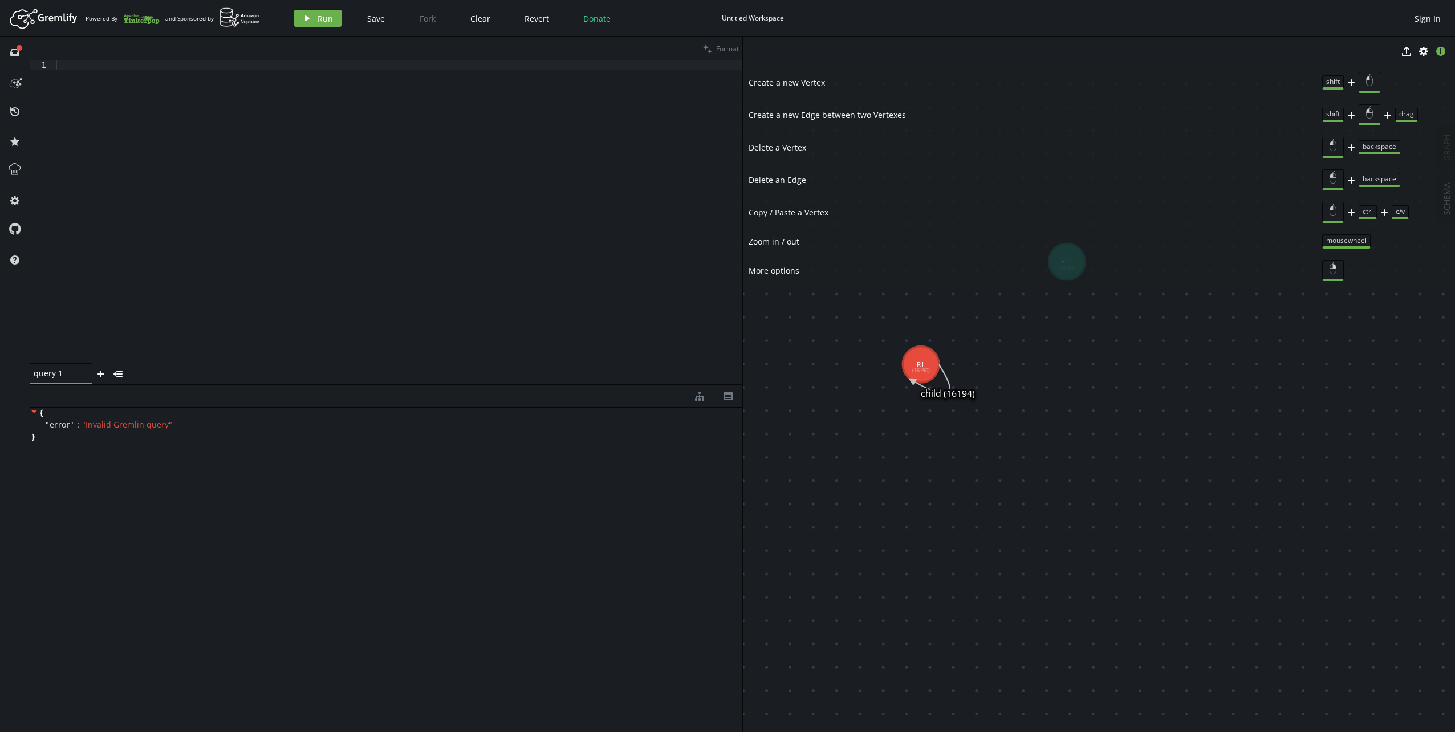
click at [956, 393] on text "child (16194)" at bounding box center [948, 393] width 54 height 13
click at [1441, 52] on icon "info-sign" at bounding box center [1440, 51] width 9 height 9
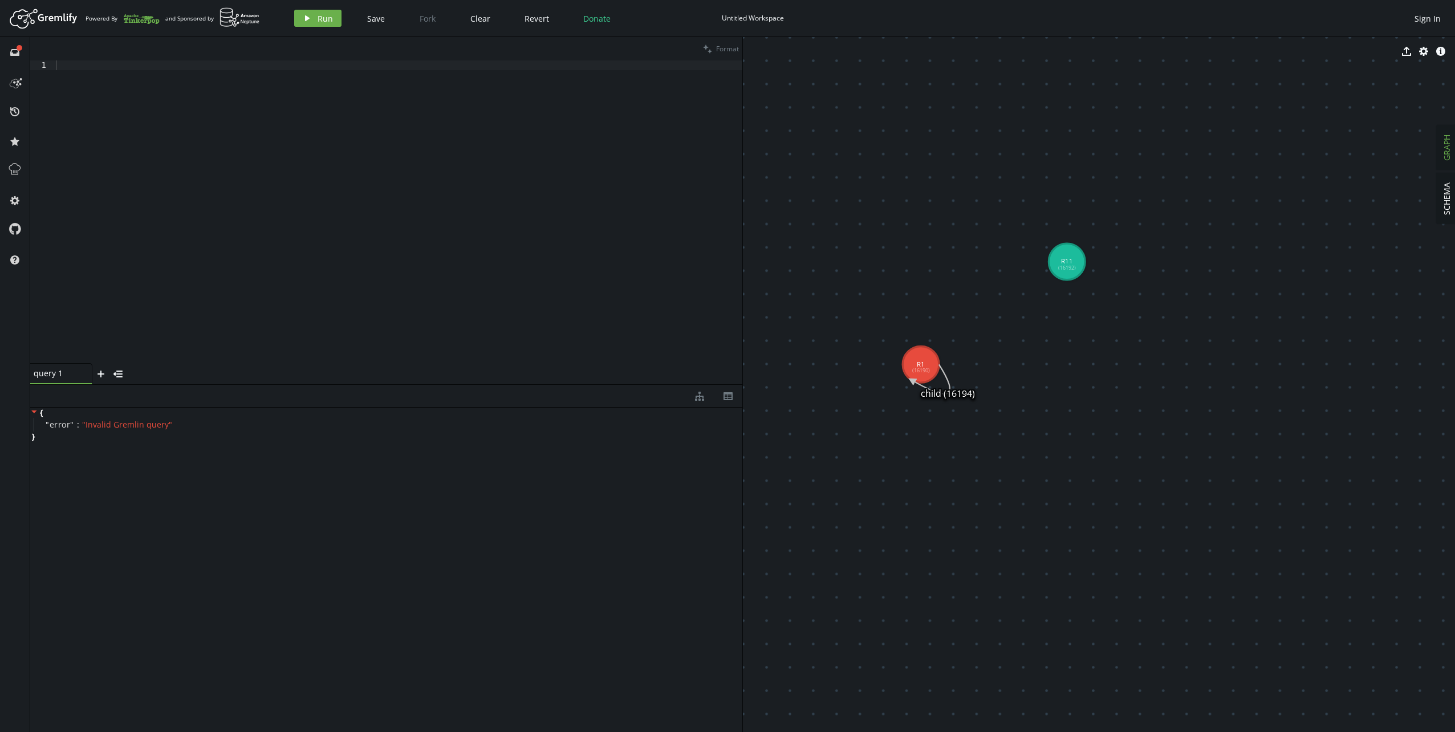
click at [937, 392] on icon at bounding box center [931, 379] width 38 height 30
click at [949, 394] on icon at bounding box center [931, 379] width 38 height 30
drag, startPoint x: 932, startPoint y: 367, endPoint x: 1068, endPoint y: 262, distance: 172.0
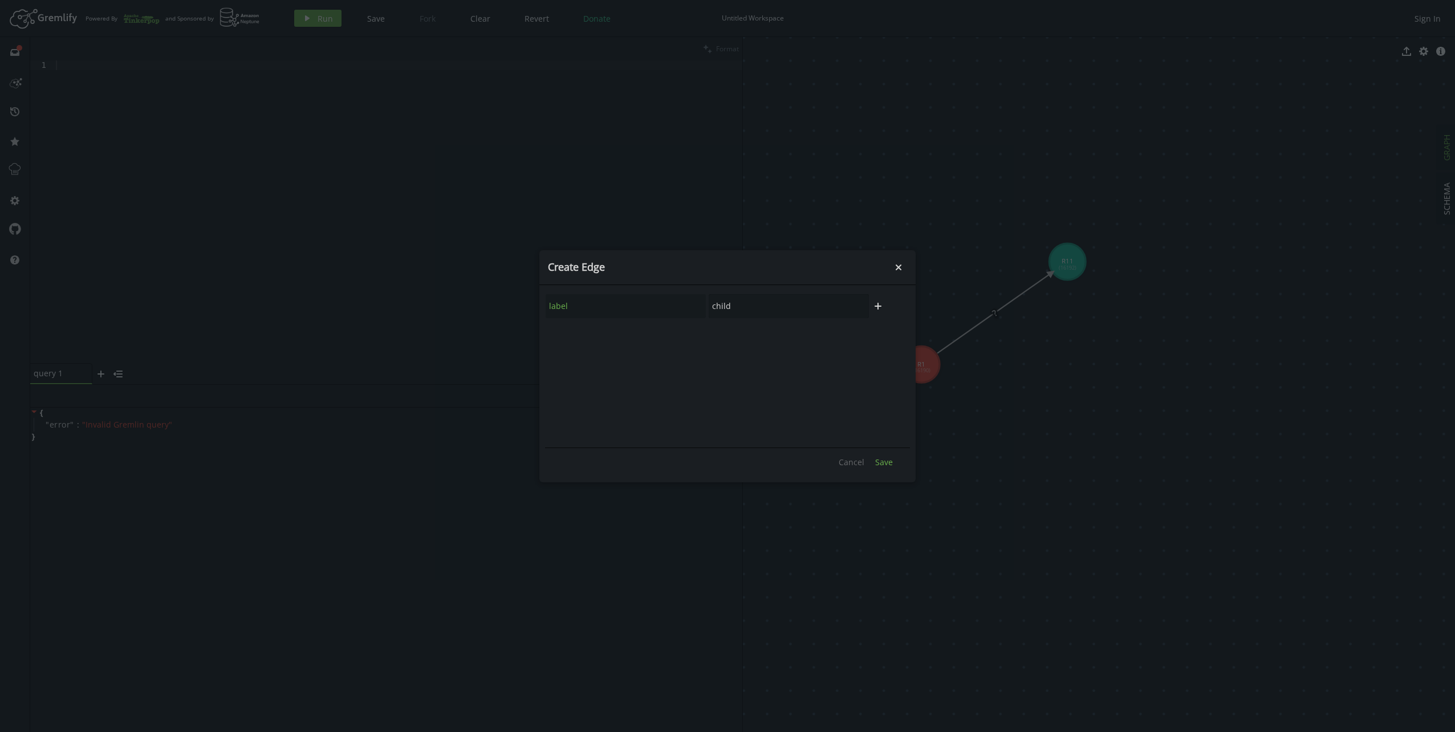
click at [885, 458] on span "Save" at bounding box center [884, 462] width 18 height 11
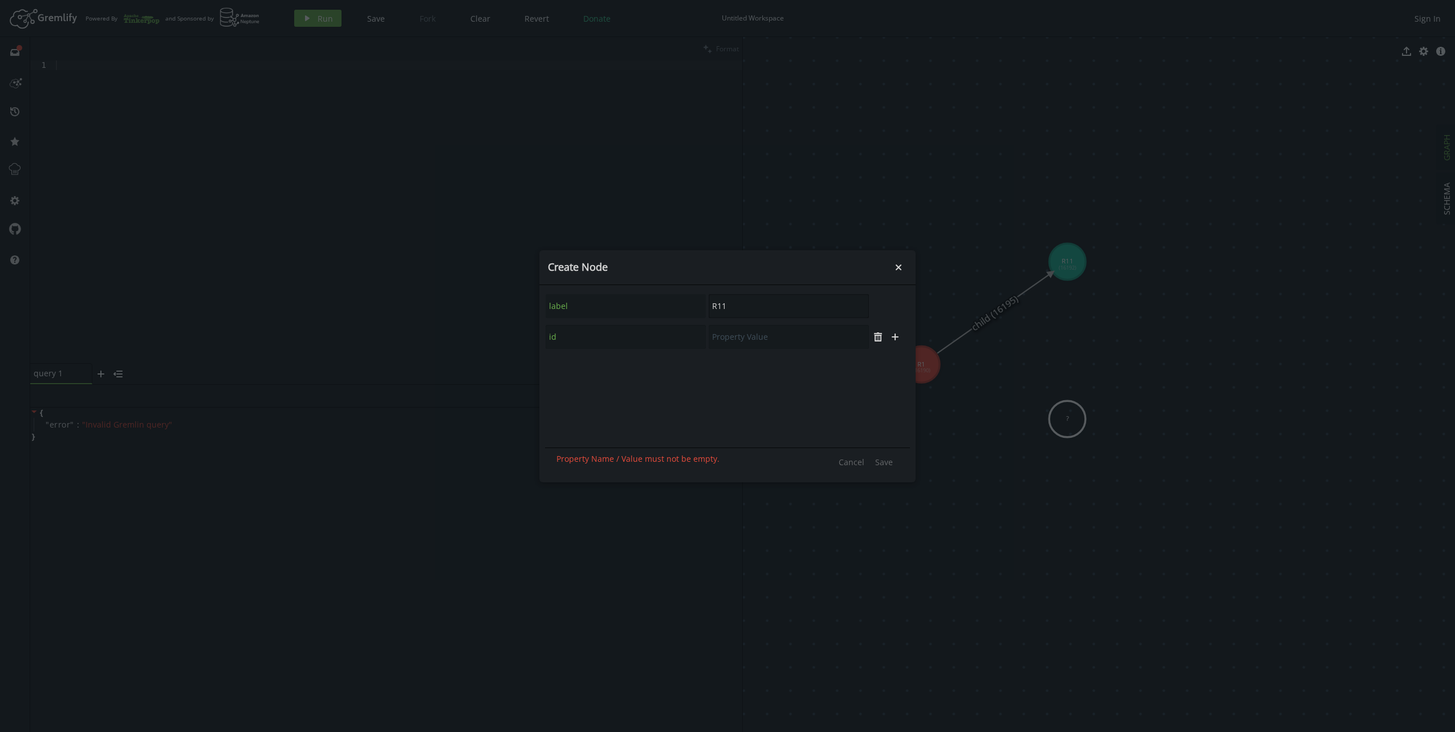
drag, startPoint x: 721, startPoint y: 307, endPoint x: 732, endPoint y: 306, distance: 10.8
click at [732, 307] on input "R11" at bounding box center [789, 306] width 160 height 24
type input "R12"
click at [883, 302] on button "plus" at bounding box center [878, 306] width 17 height 17
click at [606, 335] on input "text" at bounding box center [626, 337] width 160 height 24
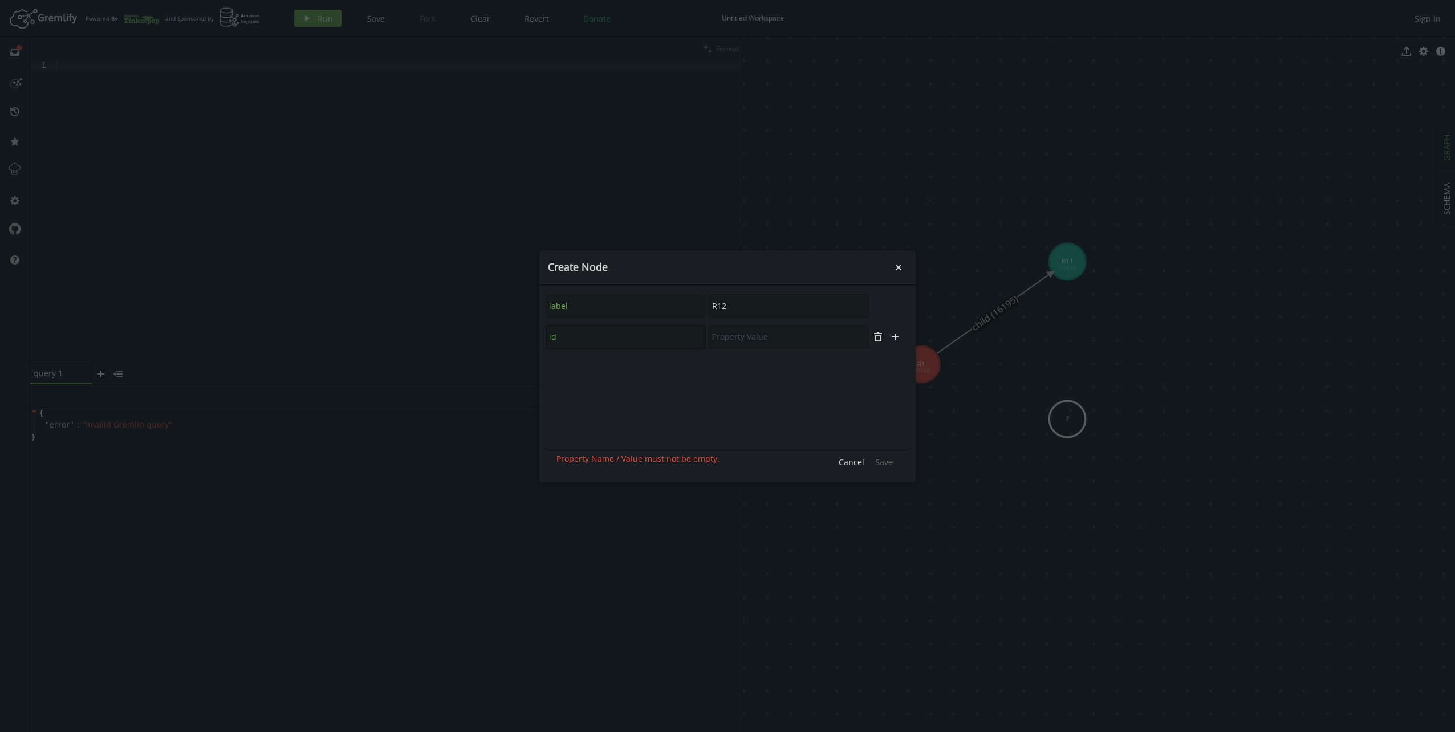
type input "id"
type input "R:1:2:*"
click at [885, 465] on span "Save" at bounding box center [884, 462] width 18 height 11
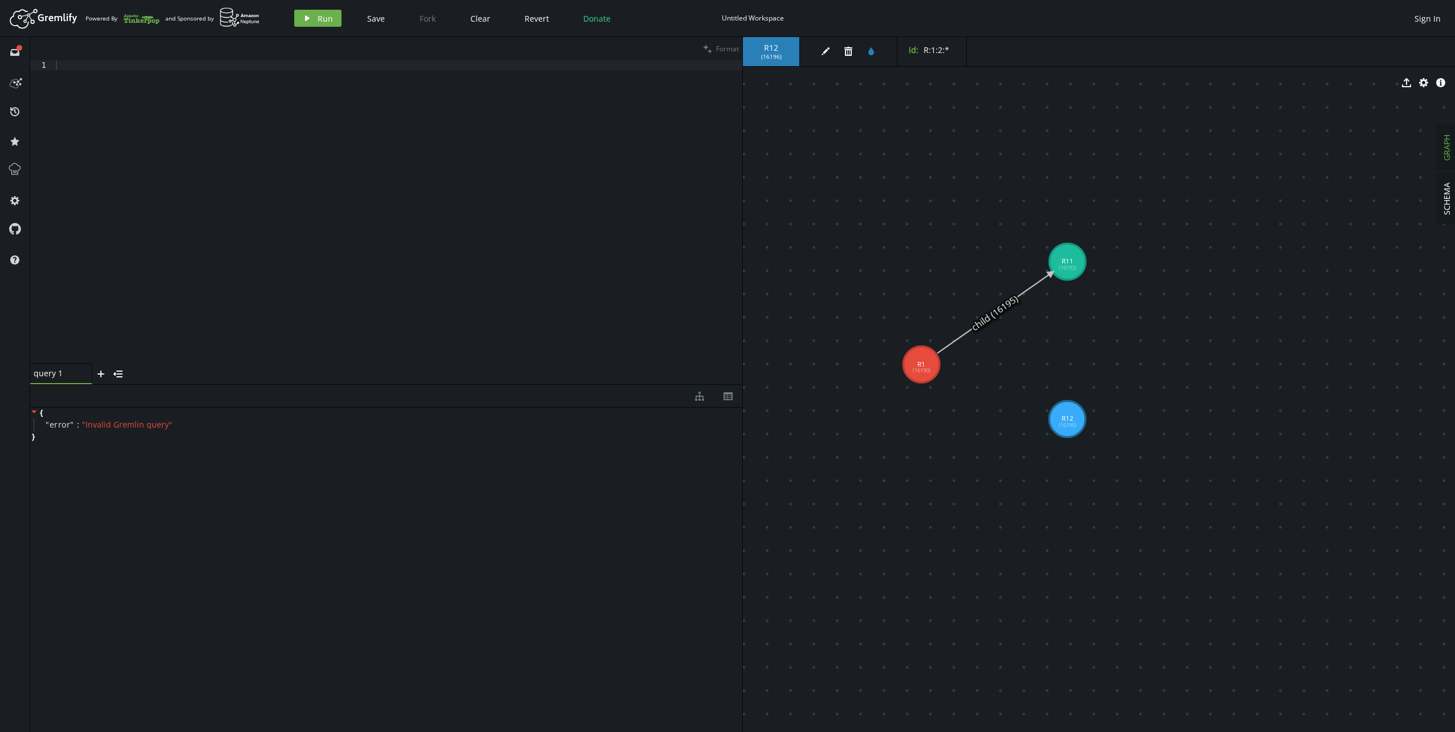
click at [328, 258] on div at bounding box center [398, 221] width 689 height 322
click at [444, 116] on div "g . V ( 'R:*:*' )" at bounding box center [398, 221] width 689 height 322
click at [312, 14] on button "play Run" at bounding box center [317, 18] width 47 height 17
click at [280, 94] on div "g . V ( 'R:*:*' )" at bounding box center [398, 221] width 689 height 322
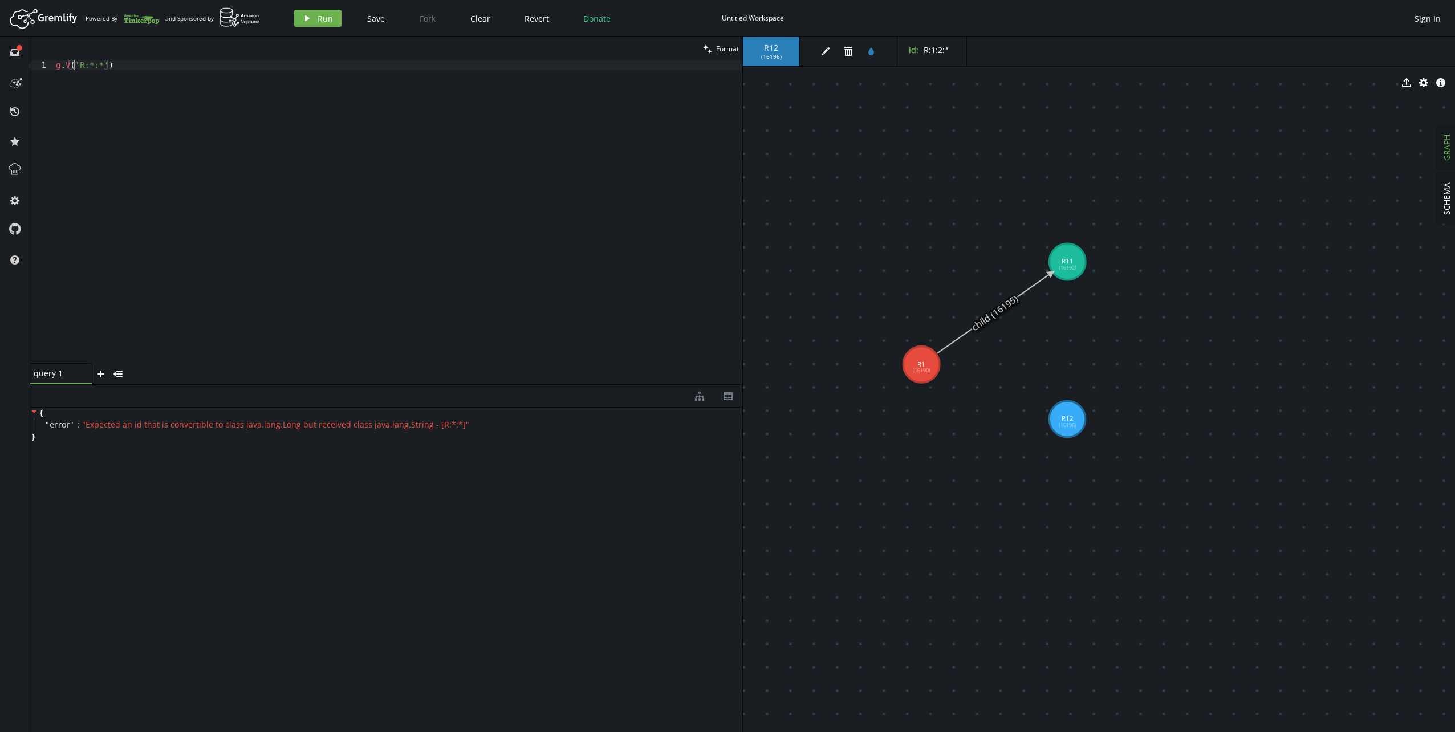
click at [73, 63] on div "g . V ( 'R:*:*' )" at bounding box center [398, 221] width 689 height 322
type textarea "g.V("R:*:*").next()"
click at [306, 17] on icon "button" at bounding box center [307, 18] width 5 height 6
click at [912, 53] on label "id :" at bounding box center [914, 49] width 10 height 11
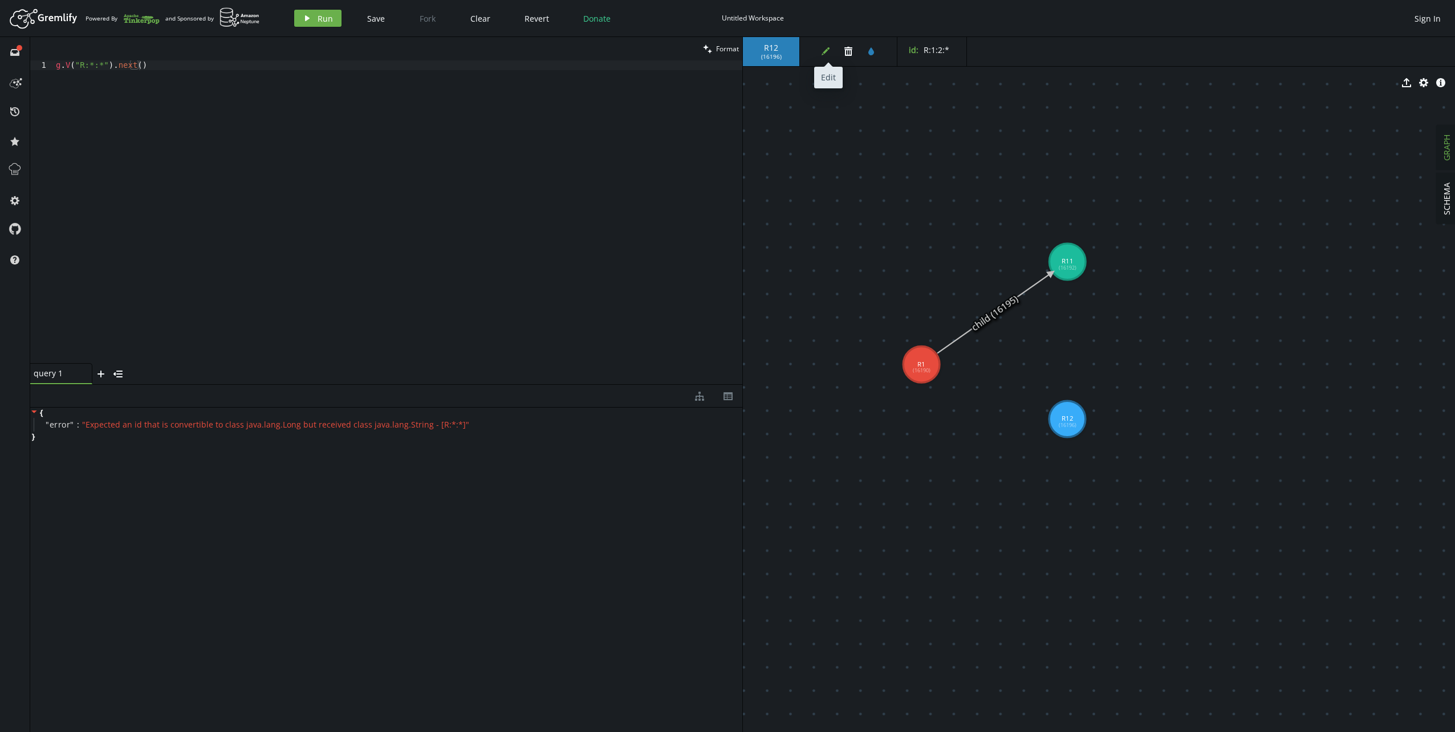
click at [818, 54] on button "edit" at bounding box center [825, 51] width 17 height 17
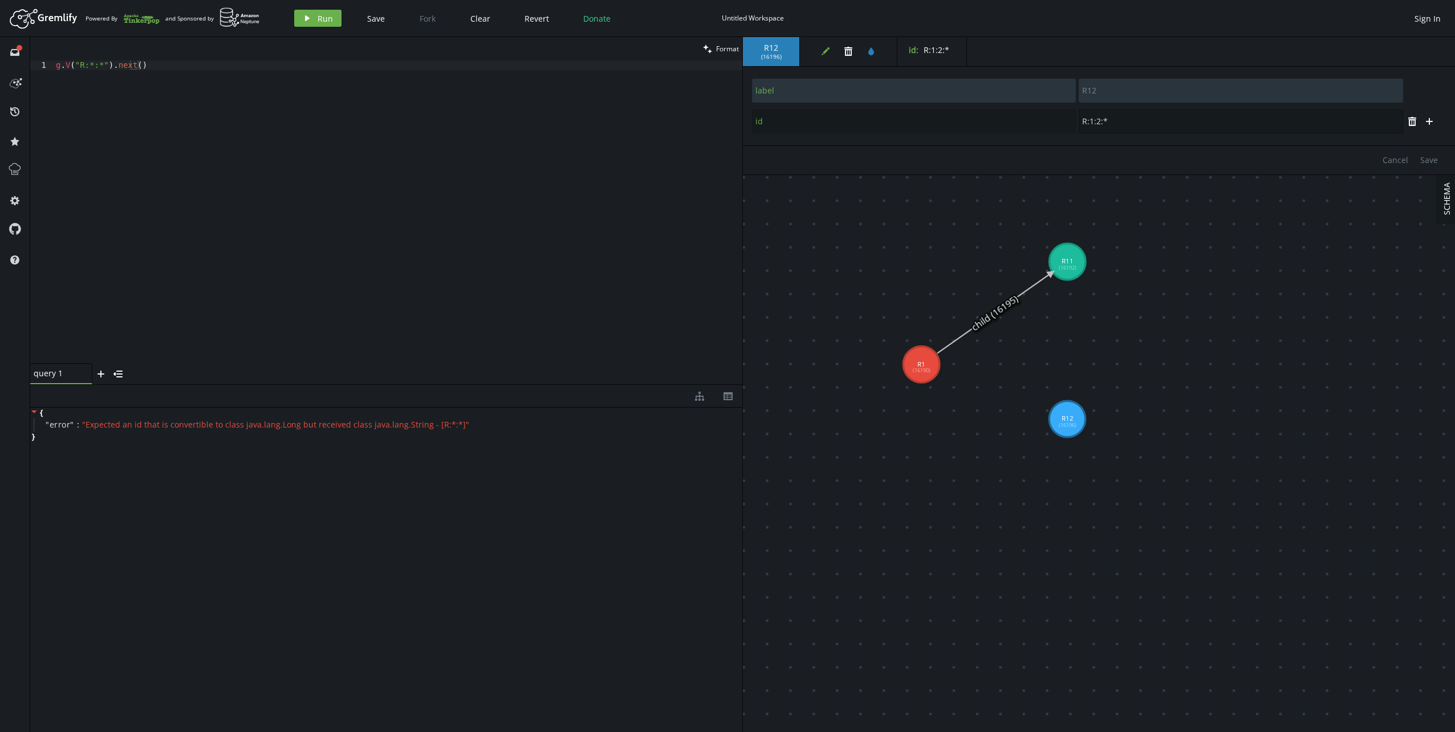
drag, startPoint x: 1133, startPoint y: 127, endPoint x: 1021, endPoint y: 115, distance: 112.4
click at [1022, 115] on div "id R:1:2:*" at bounding box center [1078, 121] width 652 height 25
type input "12"
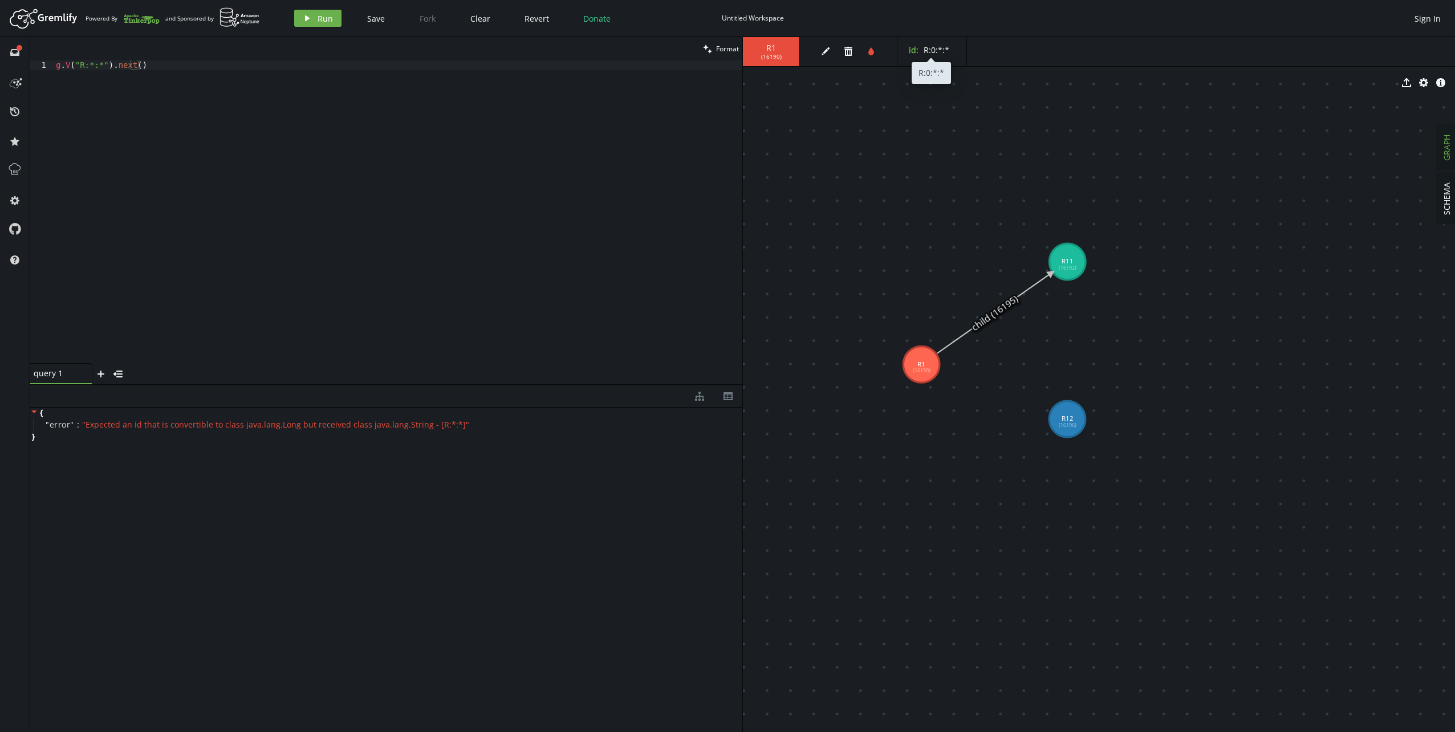
click at [931, 51] on span "R:0:*:*" at bounding box center [937, 49] width 26 height 11
drag, startPoint x: 939, startPoint y: 48, endPoint x: 896, endPoint y: 43, distance: 43.6
click at [896, 43] on div "R1 ( 16190 ) edit trash tint id : R:0:*:*" at bounding box center [1099, 51] width 712 height 29
click at [937, 48] on span "R:0:*:*" at bounding box center [937, 49] width 26 height 11
click at [828, 51] on icon "edit" at bounding box center [825, 51] width 9 height 9
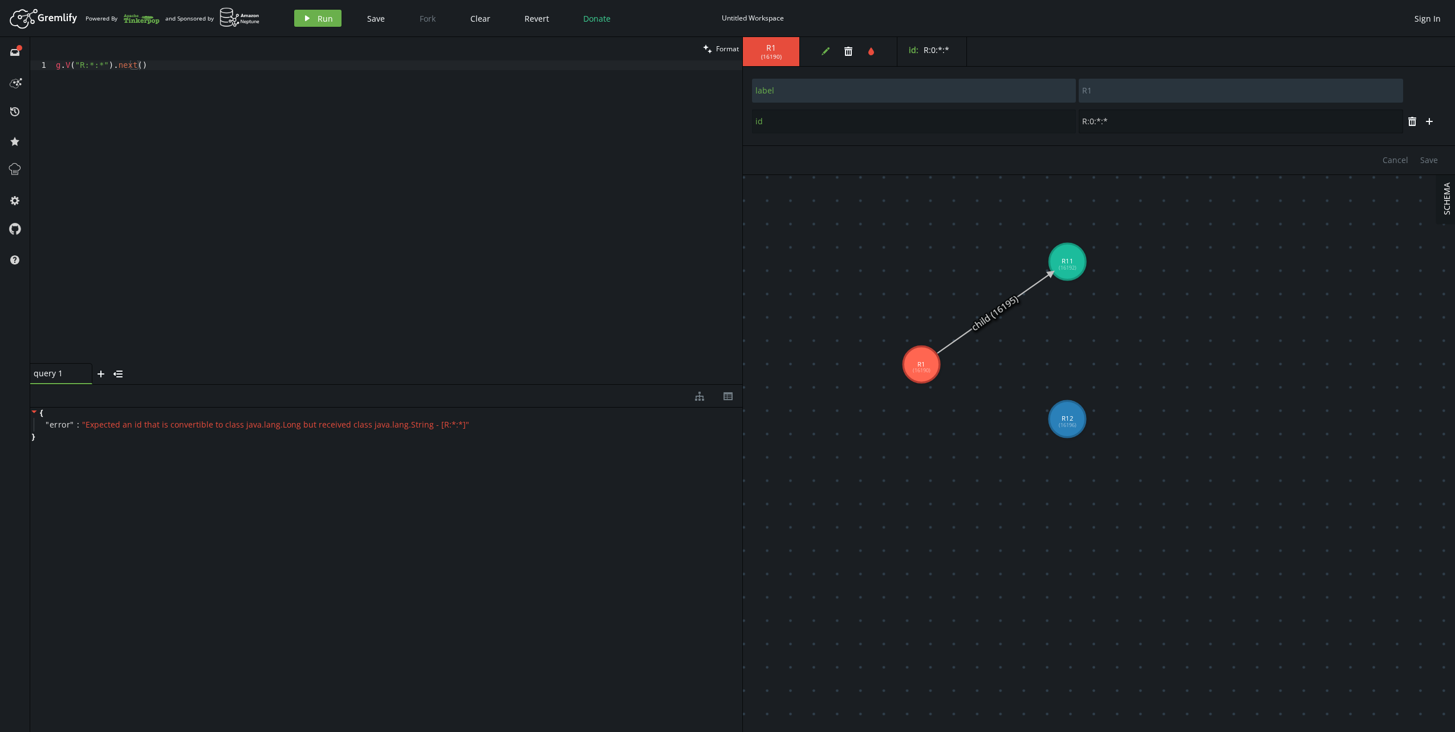
drag, startPoint x: 1123, startPoint y: 121, endPoint x: 1032, endPoint y: 116, distance: 91.4
click at [1032, 116] on div "id R:0:*:*" at bounding box center [1078, 121] width 652 height 25
type input "0"
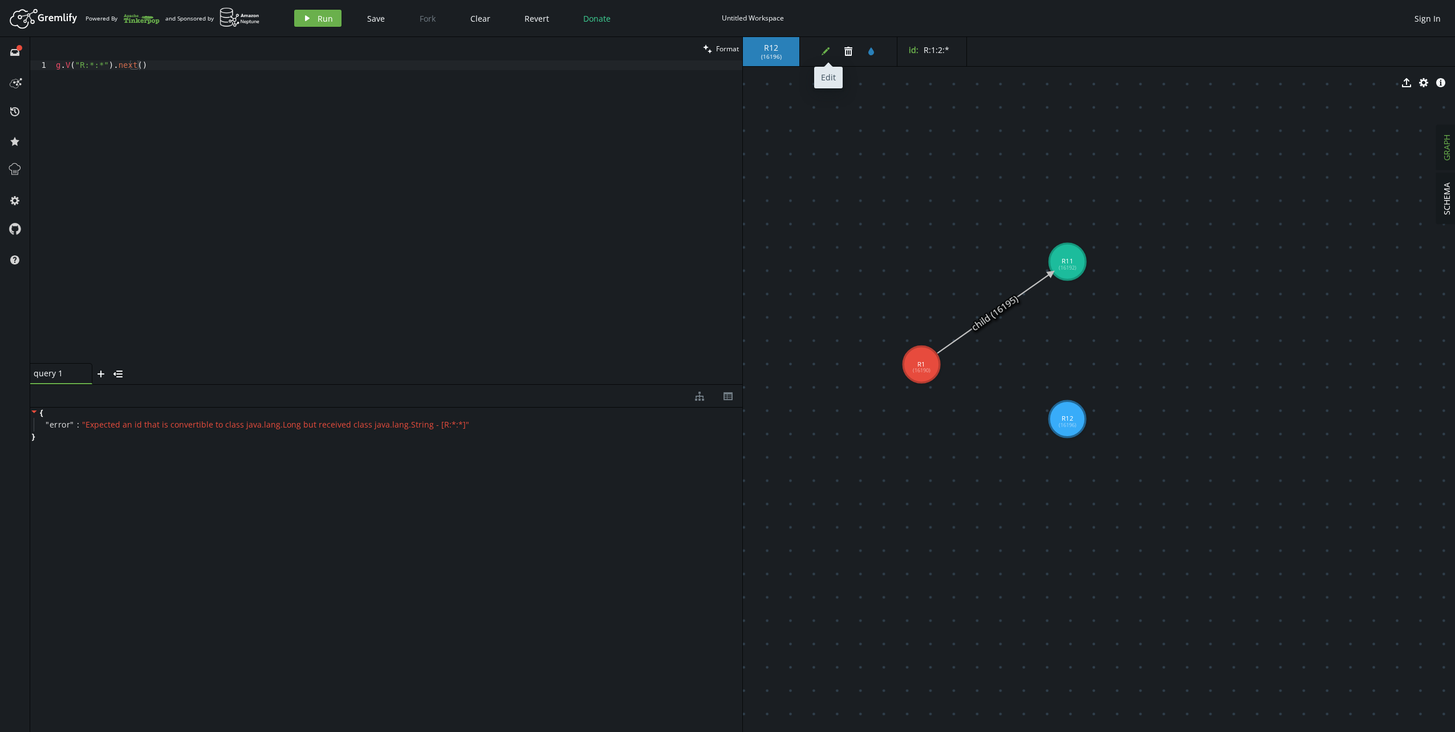
click at [826, 54] on icon "edit" at bounding box center [825, 51] width 9 height 9
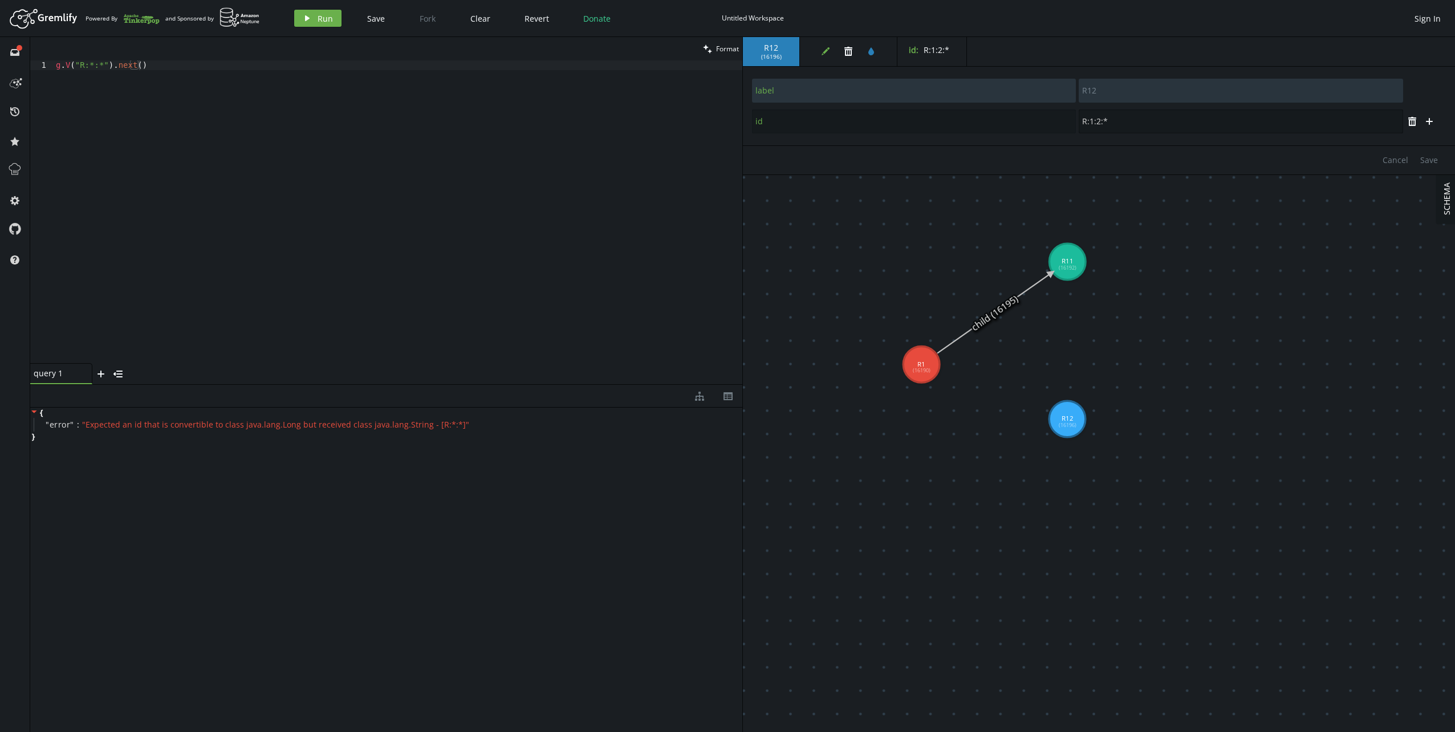
drag, startPoint x: 1124, startPoint y: 124, endPoint x: 1040, endPoint y: 123, distance: 83.8
click at [1042, 123] on div "id R:1:2:*" at bounding box center [1078, 121] width 652 height 25
click at [1426, 153] on button "Save" at bounding box center [1429, 160] width 29 height 17
type input "12"
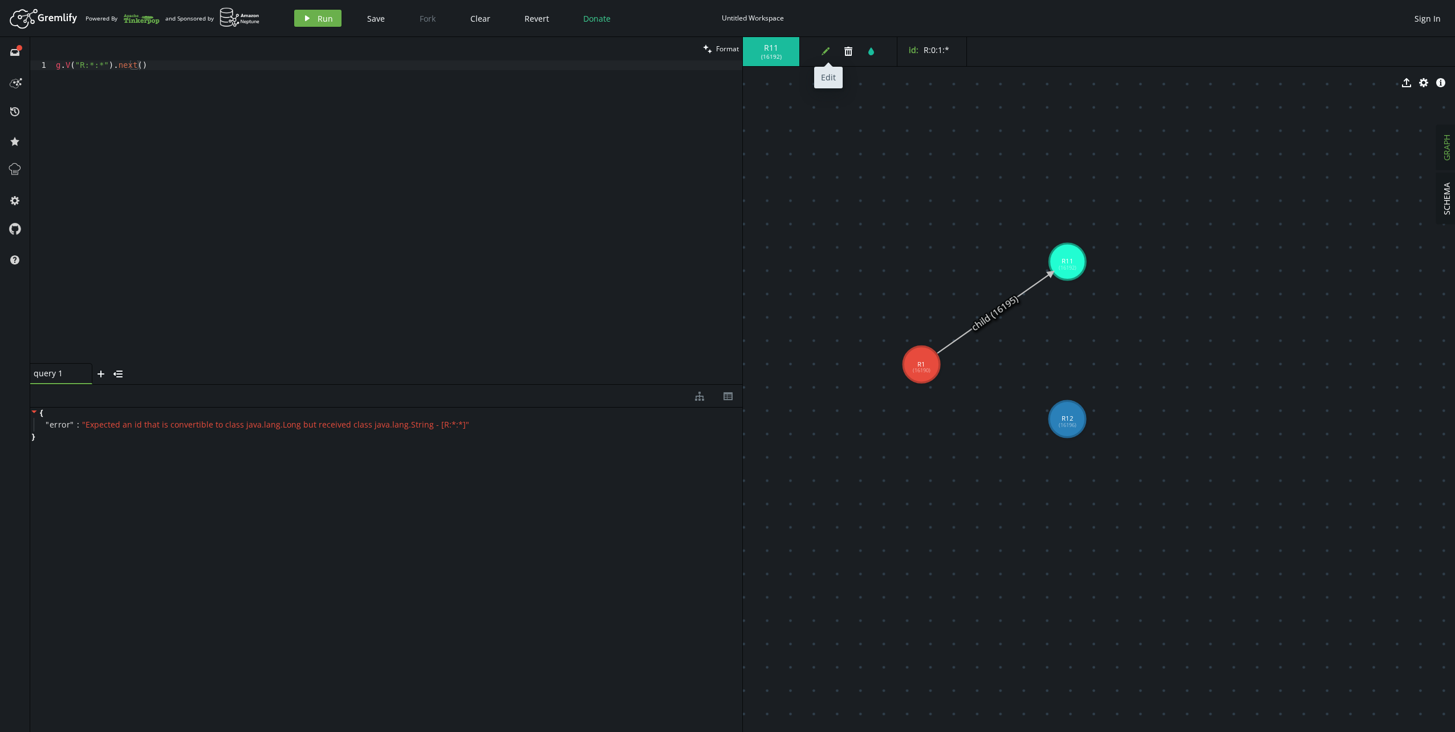
click at [824, 50] on icon "edit" at bounding box center [825, 51] width 9 height 9
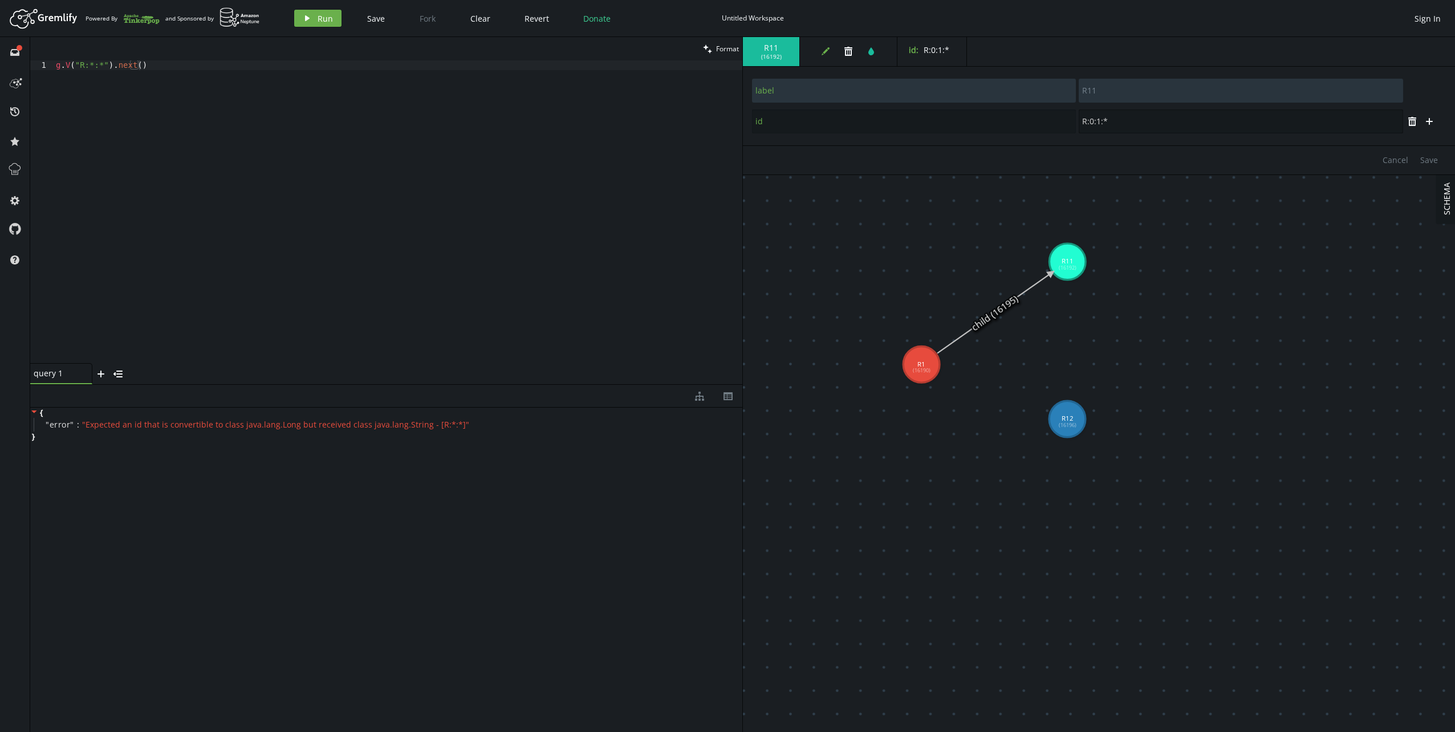
drag, startPoint x: 1125, startPoint y: 127, endPoint x: 1062, endPoint y: 112, distance: 64.9
click at [1062, 112] on div "id R:0:1:*" at bounding box center [1078, 121] width 652 height 25
click at [1421, 158] on span "Save" at bounding box center [1429, 160] width 18 height 11
type input "11"
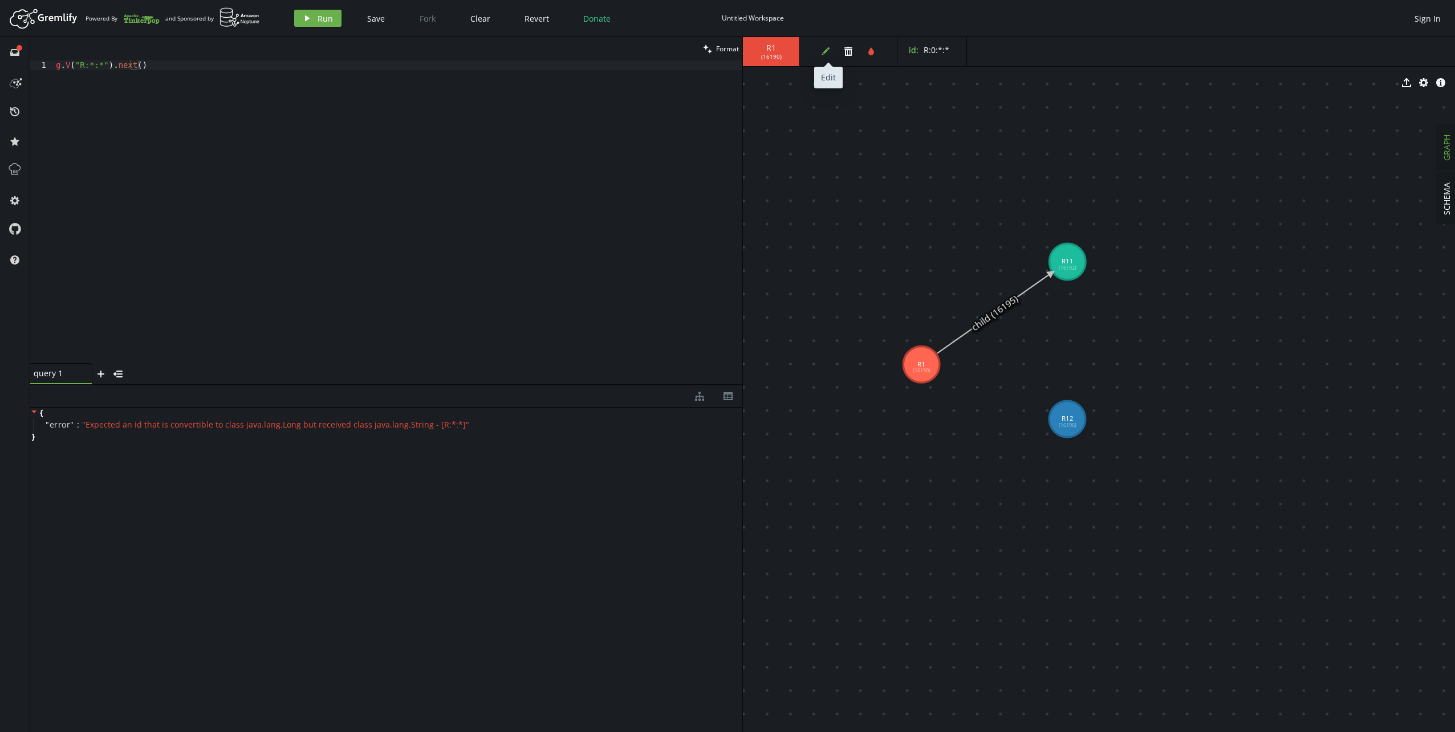
click at [826, 46] on button "edit" at bounding box center [825, 51] width 17 height 17
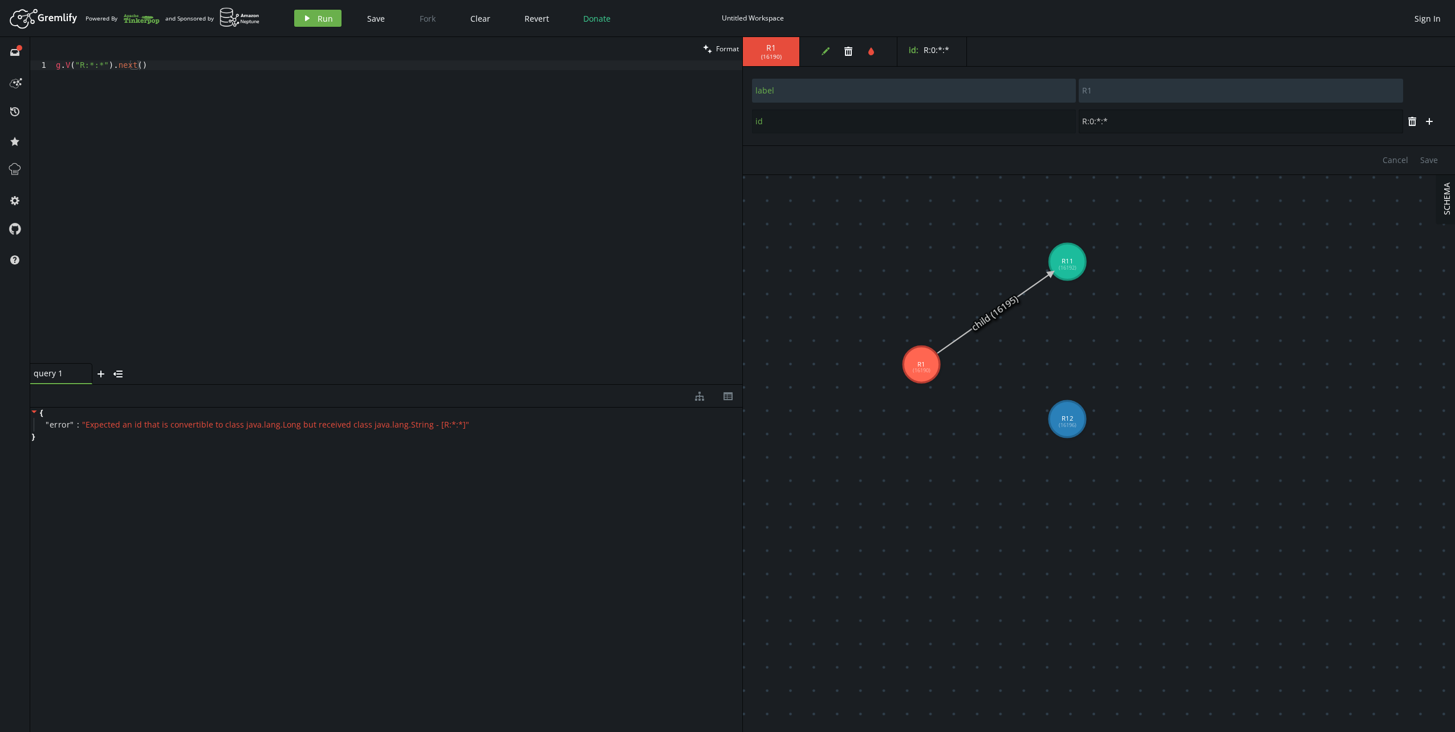
drag, startPoint x: 1122, startPoint y: 120, endPoint x: 1009, endPoint y: 113, distance: 113.7
click at [1045, 117] on div "id R:0:*:*" at bounding box center [1078, 121] width 652 height 25
click at [1431, 160] on span "Save" at bounding box center [1429, 160] width 18 height 11
type input "0"
click at [288, 101] on div "g . V ( "R:*:*" ) . next ( )" at bounding box center [398, 221] width 689 height 322
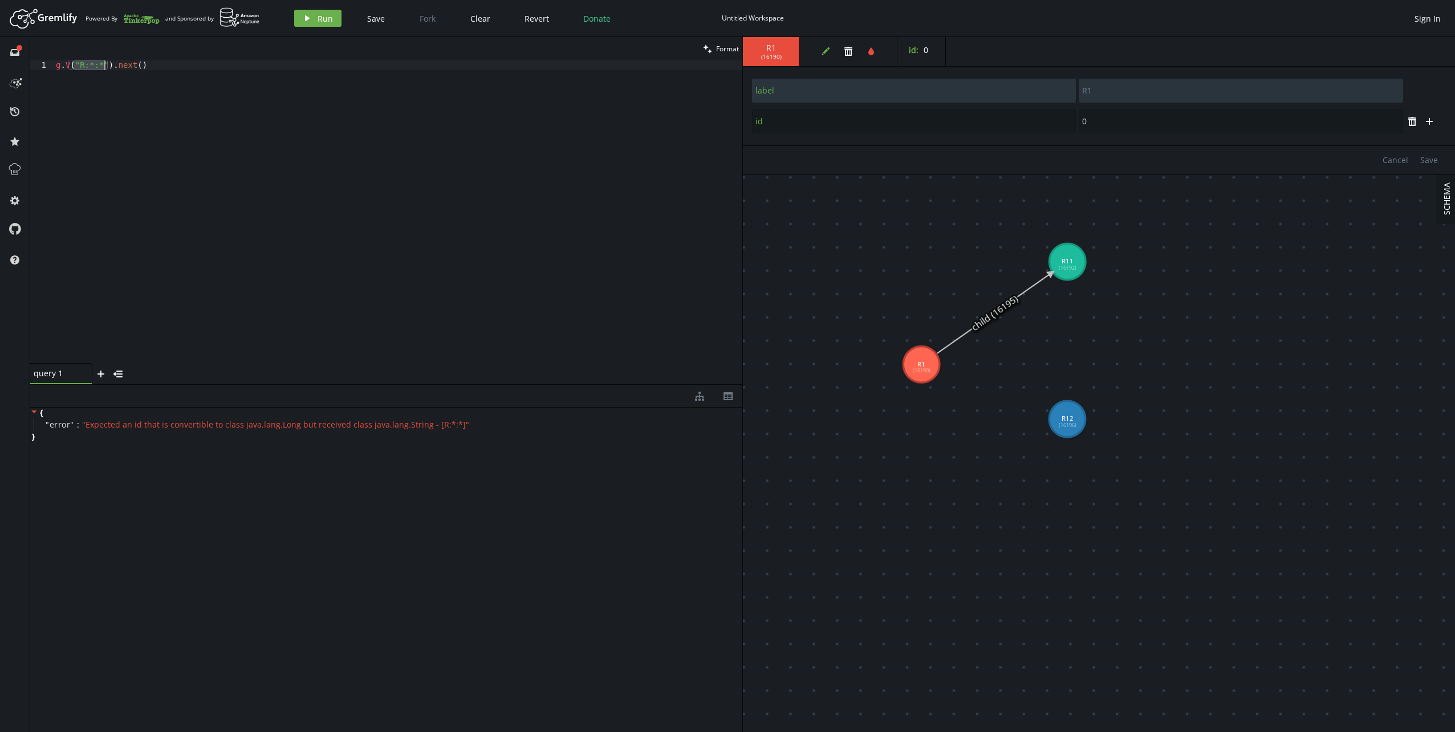
drag, startPoint x: 74, startPoint y: 62, endPoint x: 103, endPoint y: 63, distance: 29.1
click at [103, 63] on div "g . V ( "R:*:*" ) . next ( )" at bounding box center [398, 221] width 689 height 322
click at [217, 103] on div "g . V ( 0 ) . next ( )" at bounding box center [398, 221] width 689 height 322
click at [306, 25] on button "play Run" at bounding box center [317, 18] width 47 height 17
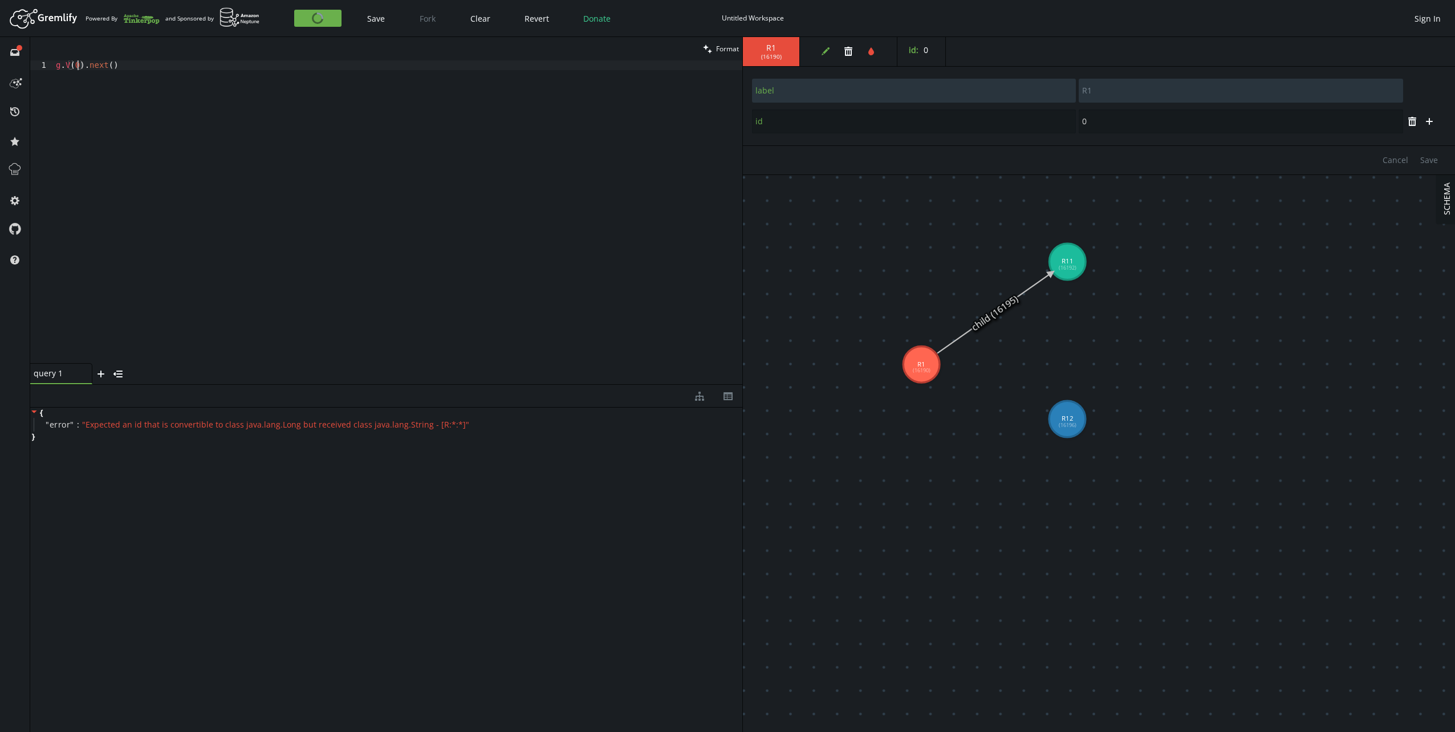
click at [76, 63] on div "g . V ( 0 ) . next ( )" at bounding box center [398, 221] width 689 height 322
click at [315, 21] on button "play Run" at bounding box center [317, 18] width 47 height 17
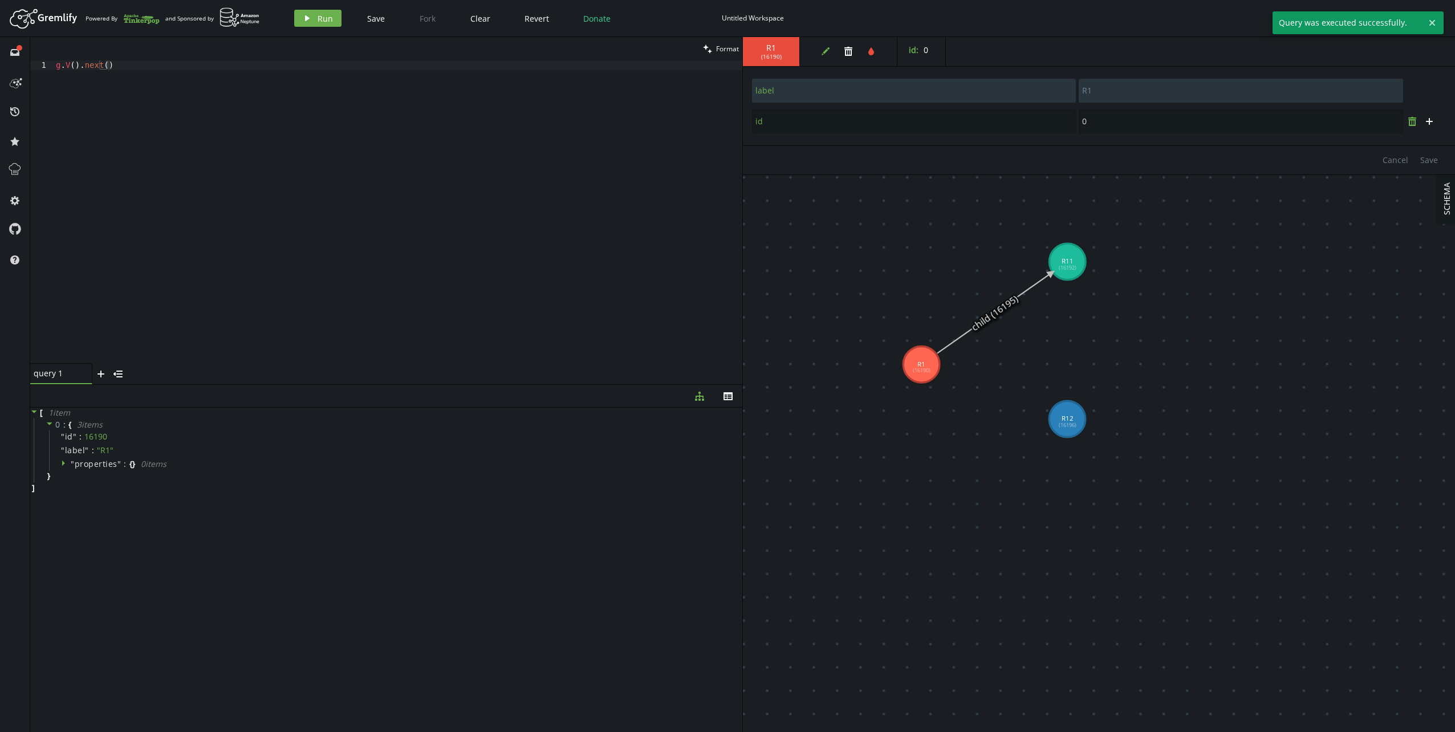
click at [1412, 123] on icon "trash" at bounding box center [1412, 121] width 9 height 9
click at [143, 67] on div "g . V ( ) . next ( )" at bounding box center [398, 221] width 689 height 322
drag, startPoint x: 82, startPoint y: 65, endPoint x: 145, endPoint y: 64, distance: 62.7
click at [145, 64] on div "g . V ( ) . next ( )" at bounding box center [398, 221] width 689 height 322
click at [575, 269] on div "g . V ( 0 ) . next ( )" at bounding box center [398, 221] width 689 height 322
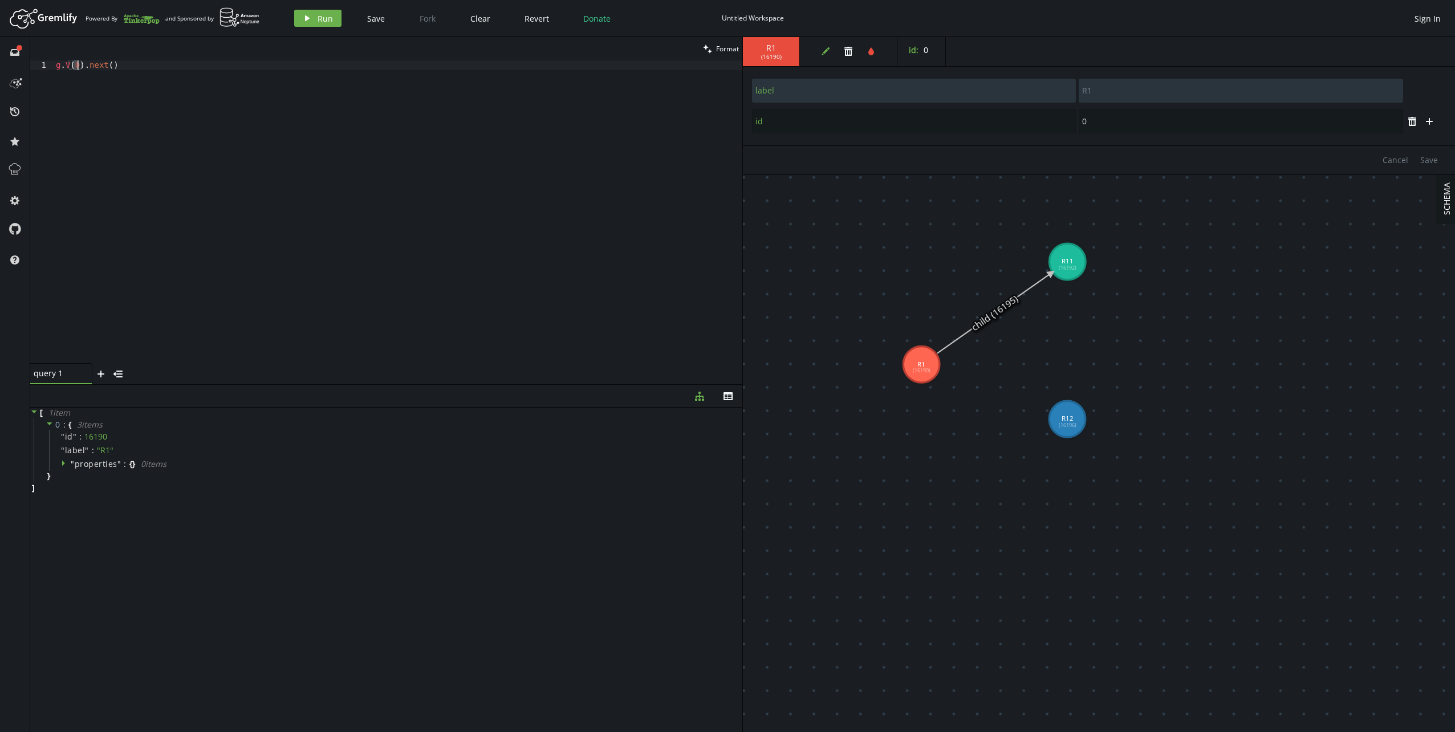
click at [78, 64] on div "g . V ( 0 ) . next ( )" at bounding box center [398, 221] width 689 height 322
click at [297, 15] on button "play Run" at bounding box center [317, 18] width 47 height 17
click at [322, 23] on span "Run" at bounding box center [325, 18] width 15 height 11
drag, startPoint x: 83, startPoint y: 67, endPoint x: 129, endPoint y: 64, distance: 46.3
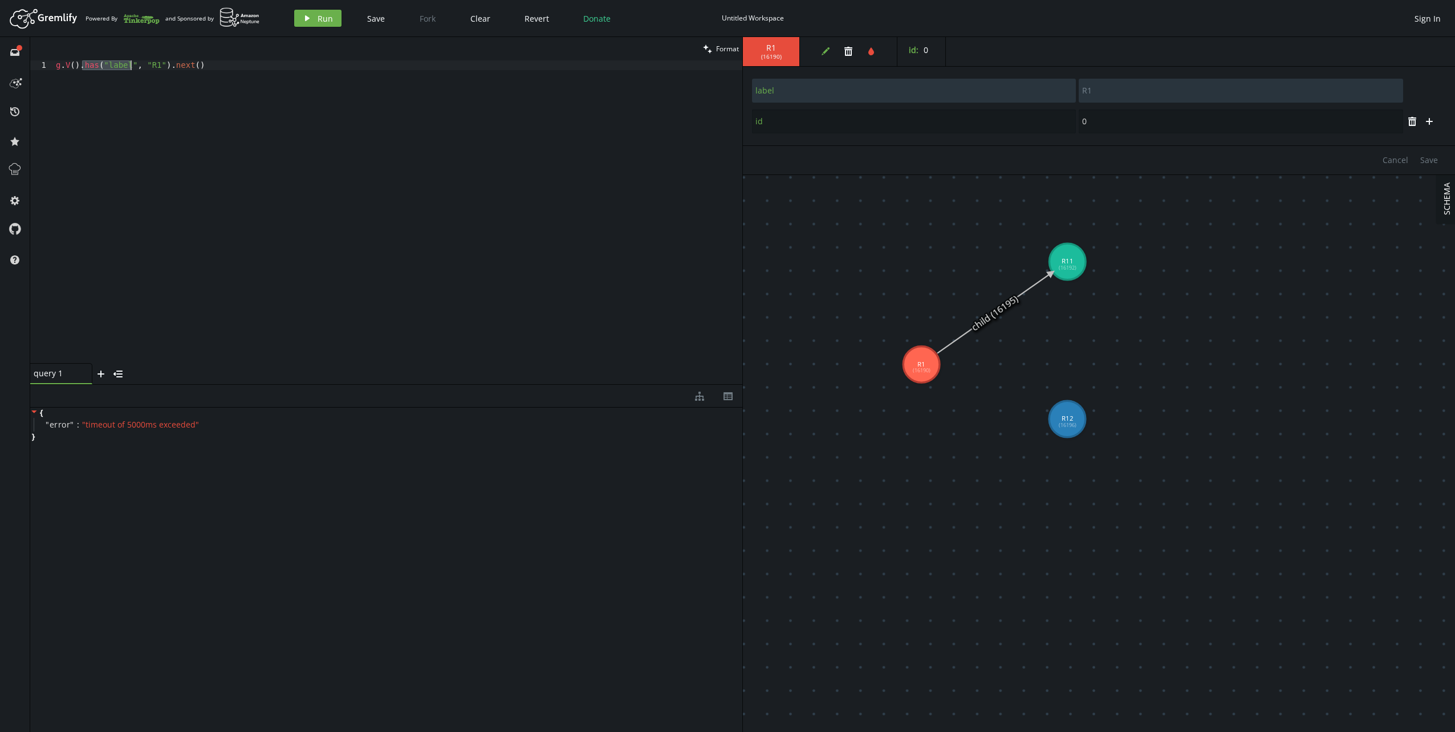
click at [129, 64] on div "g . V ( ) . has ( "label" , "R1" ) . next ( )" at bounding box center [398, 221] width 689 height 322
click at [316, 11] on button "play Run" at bounding box center [317, 18] width 47 height 17
click at [154, 64] on div "g . V ( ) . label ( ) . is ( "R1" ) . next ( )" at bounding box center [398, 221] width 689 height 322
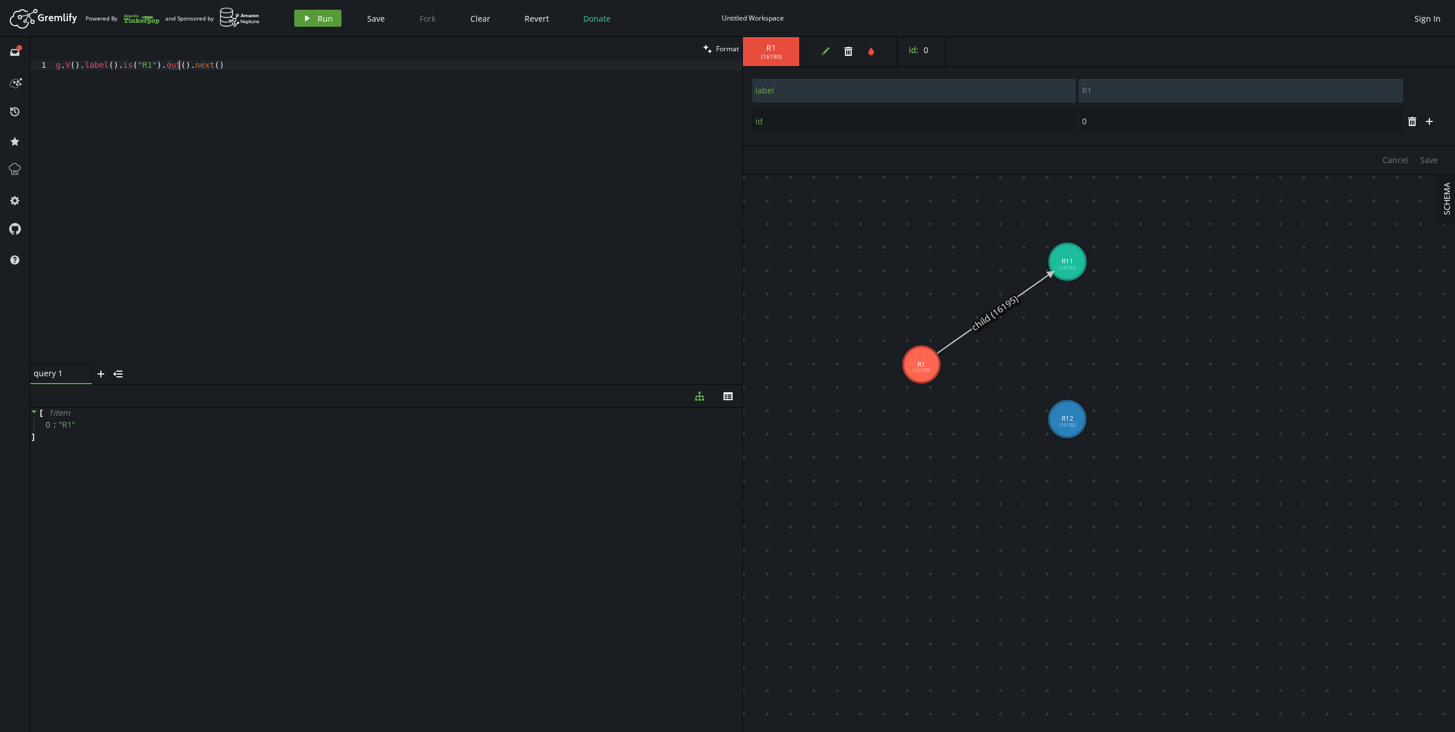
click at [327, 25] on button "play Run" at bounding box center [317, 18] width 47 height 17
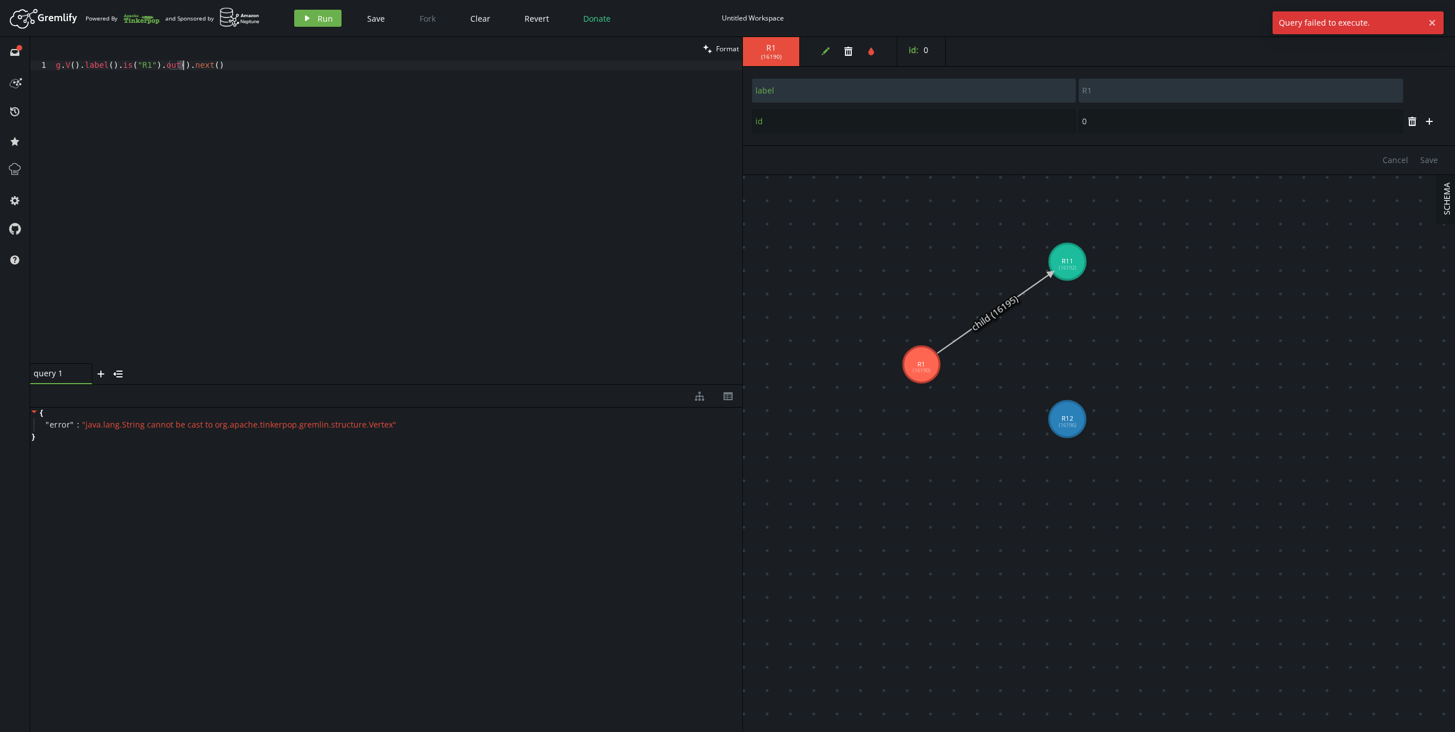
drag, startPoint x: 178, startPoint y: 68, endPoint x: 241, endPoint y: 75, distance: 63.7
click at [239, 72] on div "g . V ( ) . label ( ) . is ( "R1" ) . out ( ) . next ( )" at bounding box center [398, 221] width 689 height 322
click at [312, 21] on button "play Run" at bounding box center [317, 18] width 47 height 17
drag, startPoint x: 181, startPoint y: 65, endPoint x: 237, endPoint y: 71, distance: 56.8
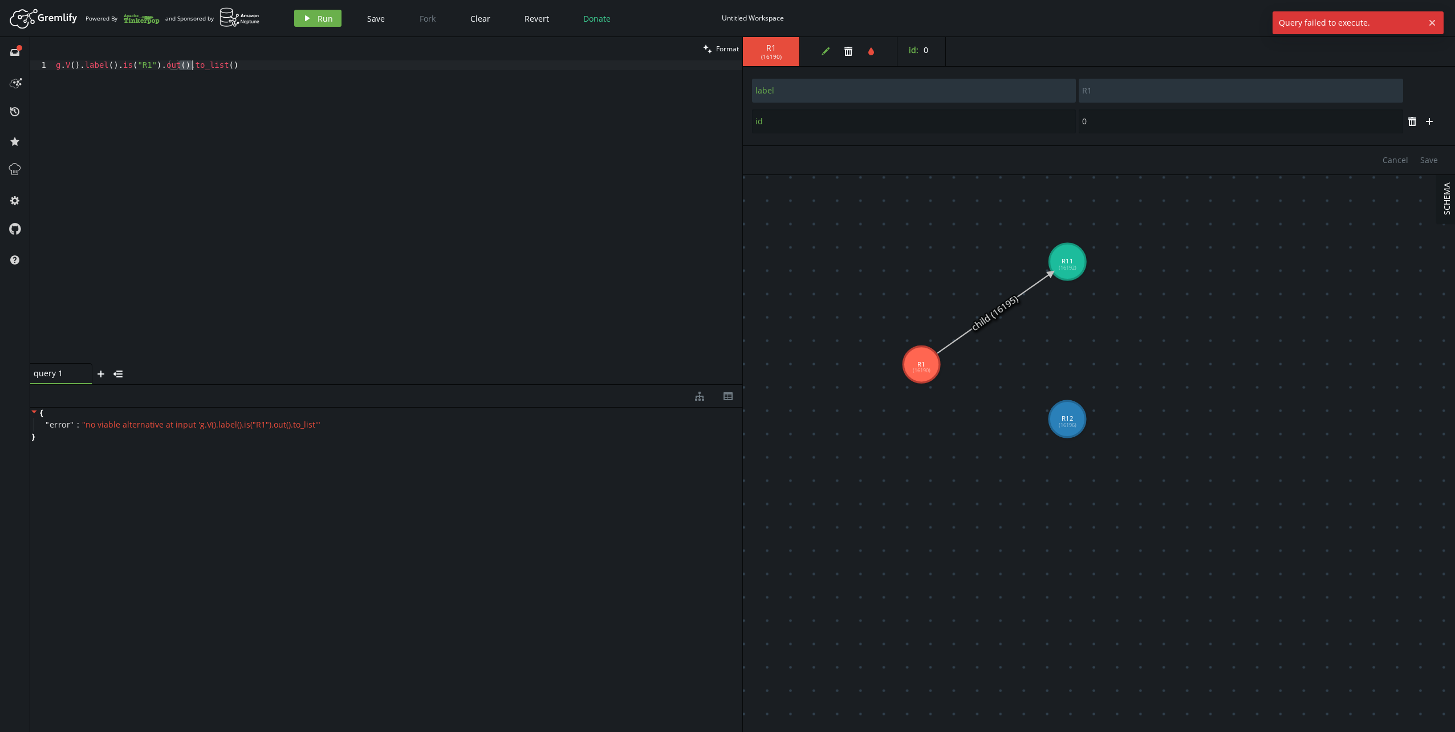
click at [237, 71] on div "g . V ( ) . label ( ) . is ( "R1" ) . out ( ) . to_list ( )" at bounding box center [398, 221] width 689 height 322
click at [311, 26] on button "play Run" at bounding box center [317, 18] width 47 height 17
click at [202, 67] on div "g . V ( ) . label ( ) . is ( "R1" ) . out ( )" at bounding box center [398, 221] width 689 height 322
click at [253, 78] on div "g . V ( ) . label ( ) . is ( "R1" ) . out ( )" at bounding box center [398, 221] width 689 height 322
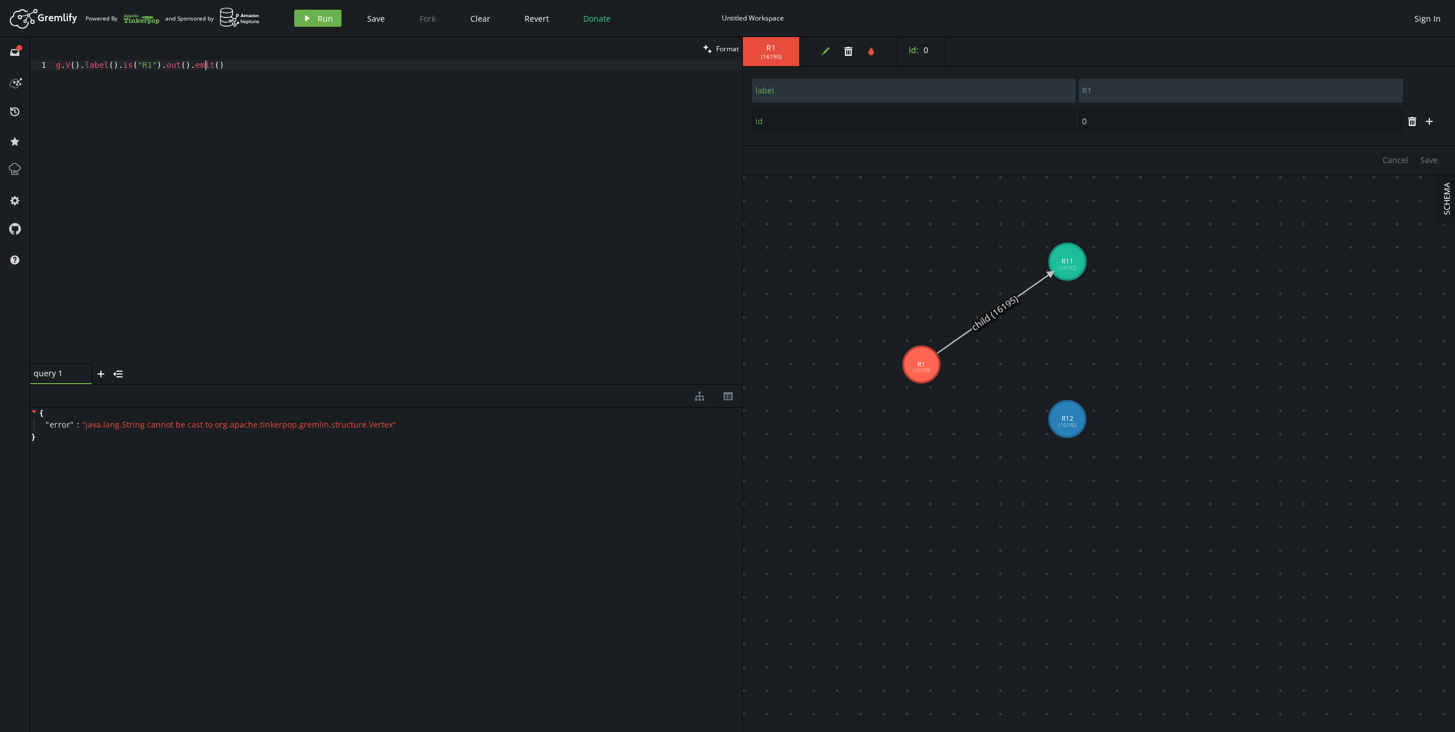
type textarea "g.V().label().is("R1").out().emit()"
click at [304, 21] on icon "play" at bounding box center [307, 18] width 9 height 9
type textarea "g.V().label().is("R1").out().emit()"
click at [224, 65] on div "g . V ( ) . label ( ) . is ( "R1" ) . out ( ) . emit ( )" at bounding box center [398, 221] width 689 height 322
